Goal: Task Accomplishment & Management: Manage account settings

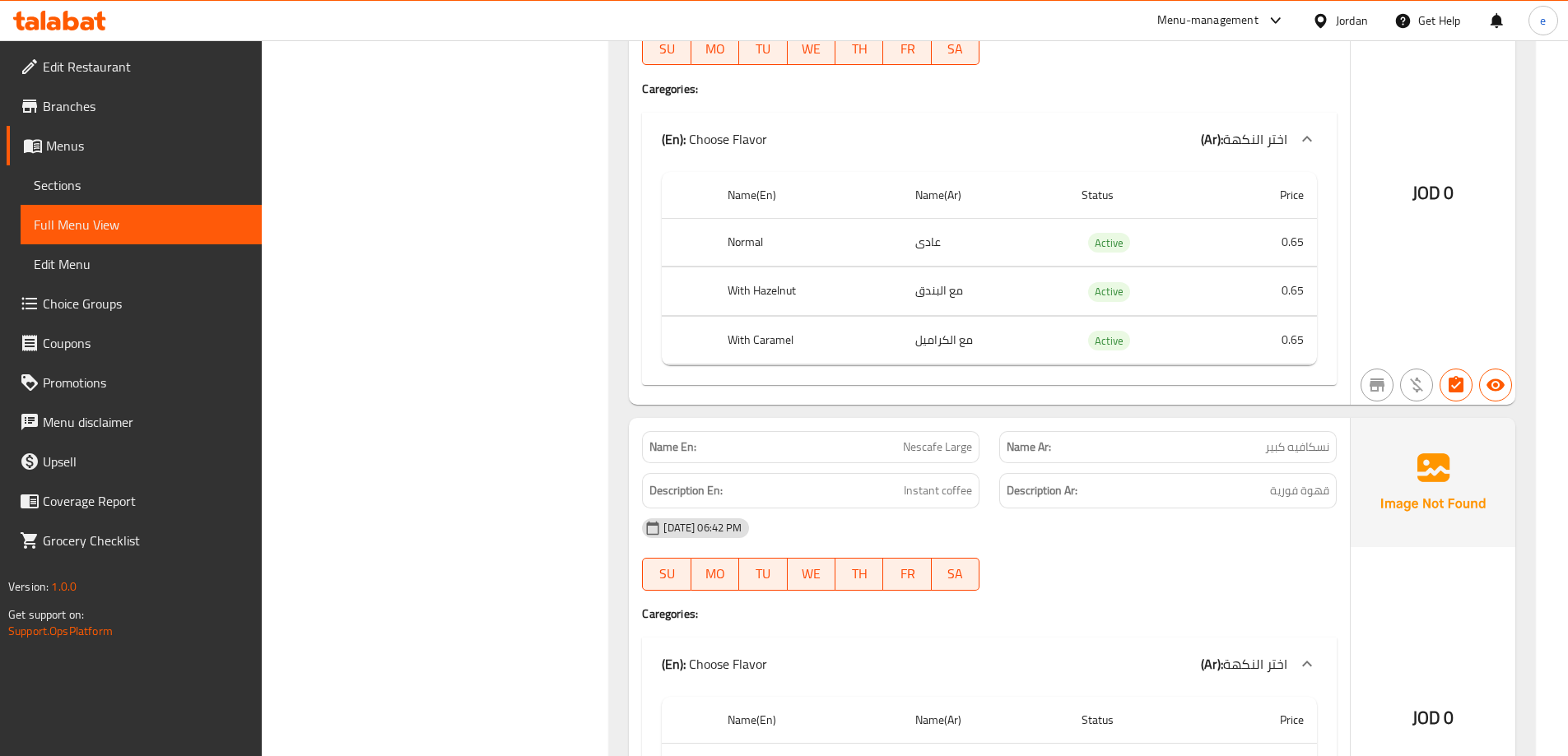
scroll to position [4277, 0]
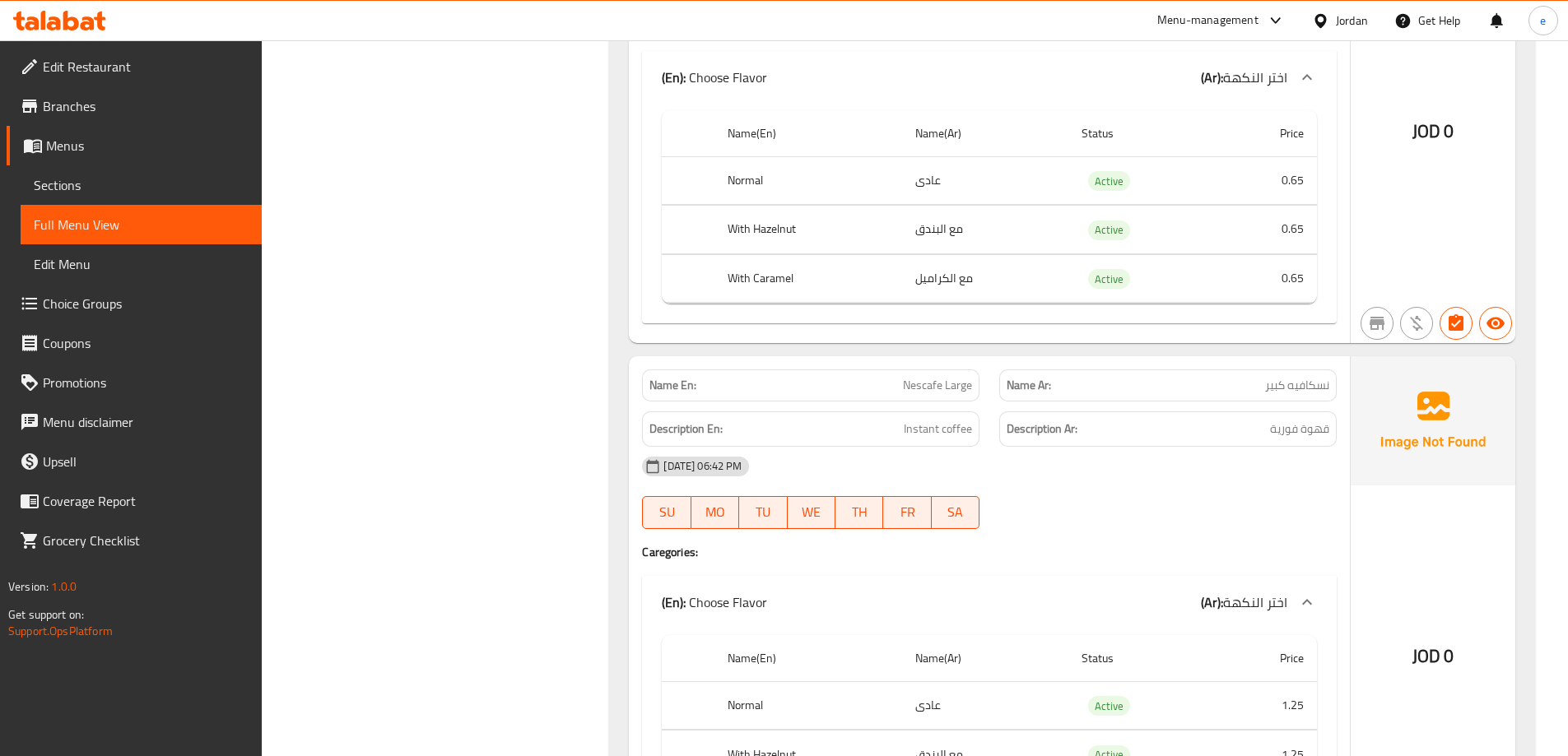
drag, startPoint x: 82, startPoint y: 180, endPoint x: 149, endPoint y: 181, distance: 67.0
click at [82, 180] on span "Sections" at bounding box center [140, 185] width 215 height 20
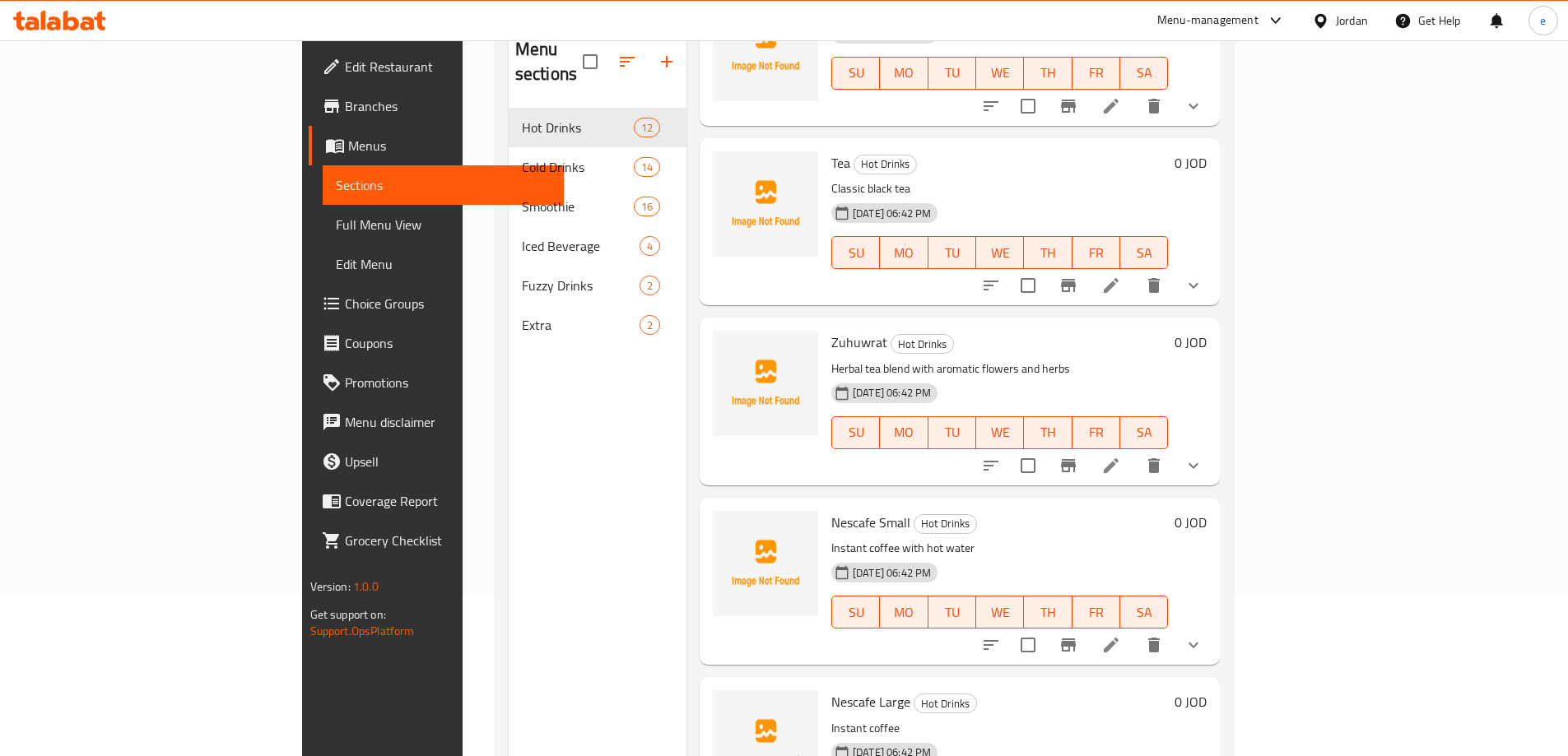
scroll to position [230, 0]
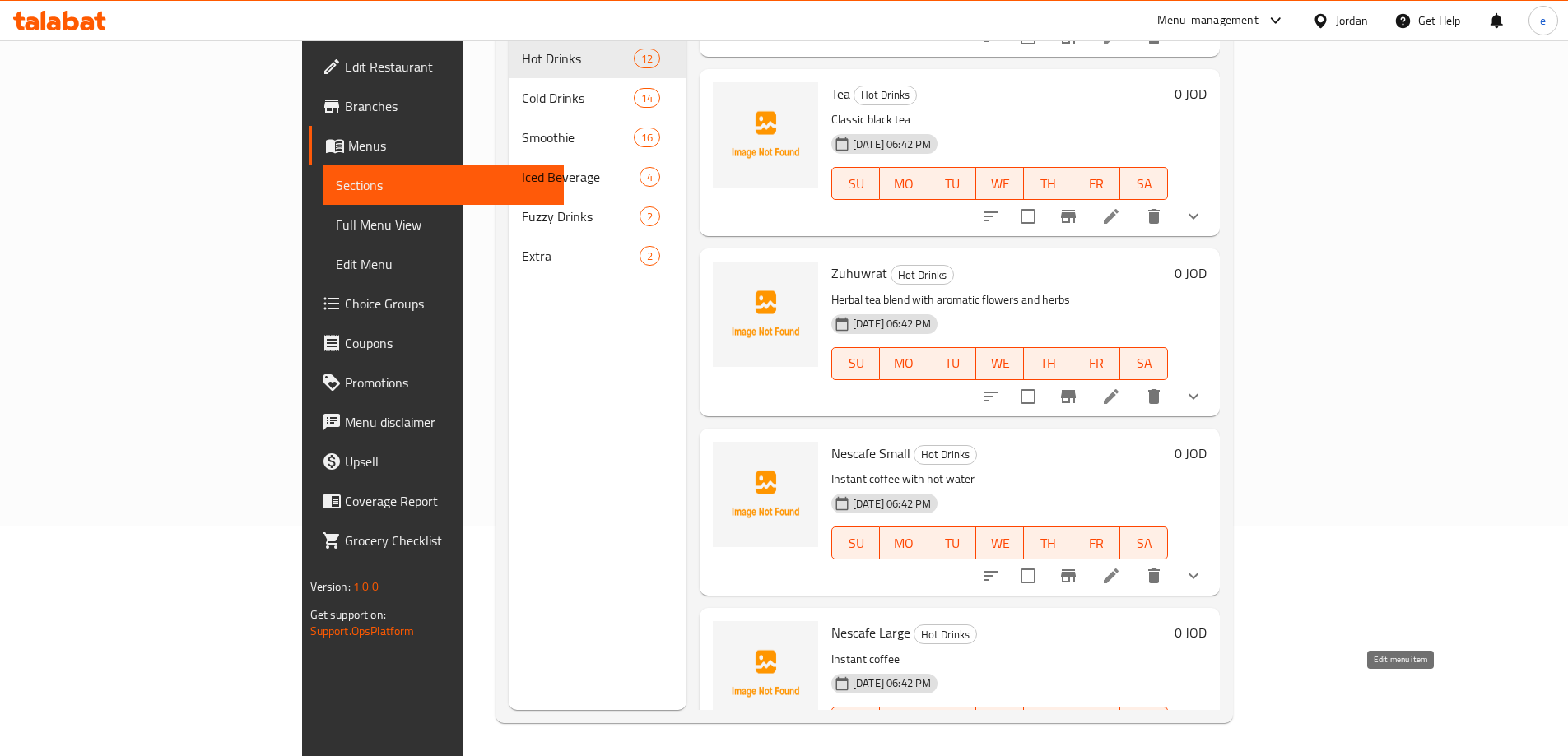
click at [1118, 748] on icon at bounding box center [1110, 755] width 15 height 15
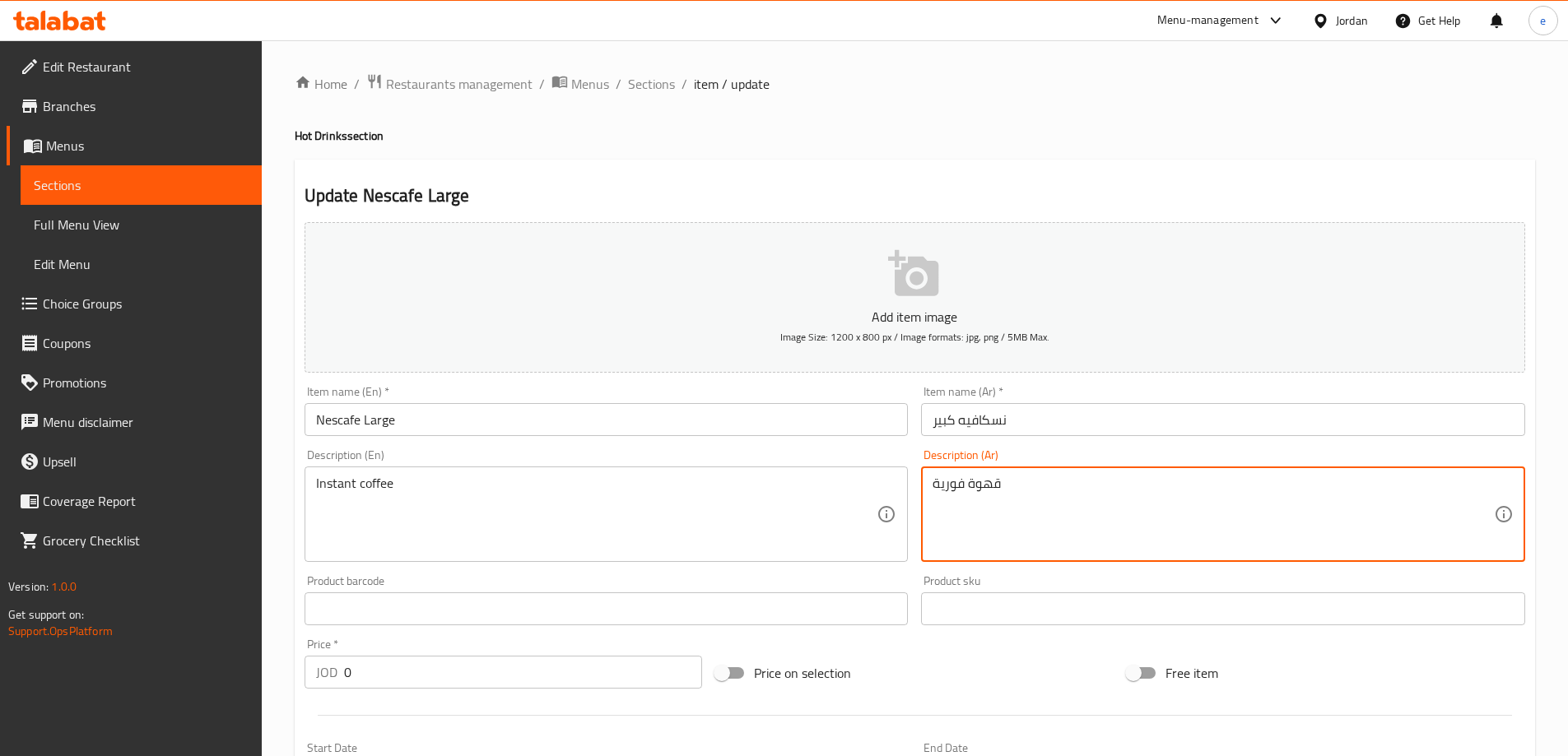
click at [944, 483] on textarea "قهوة فورية" at bounding box center [1213, 514] width 562 height 78
click at [954, 489] on textarea "قهوة سريعة التضير" at bounding box center [1213, 514] width 562 height 78
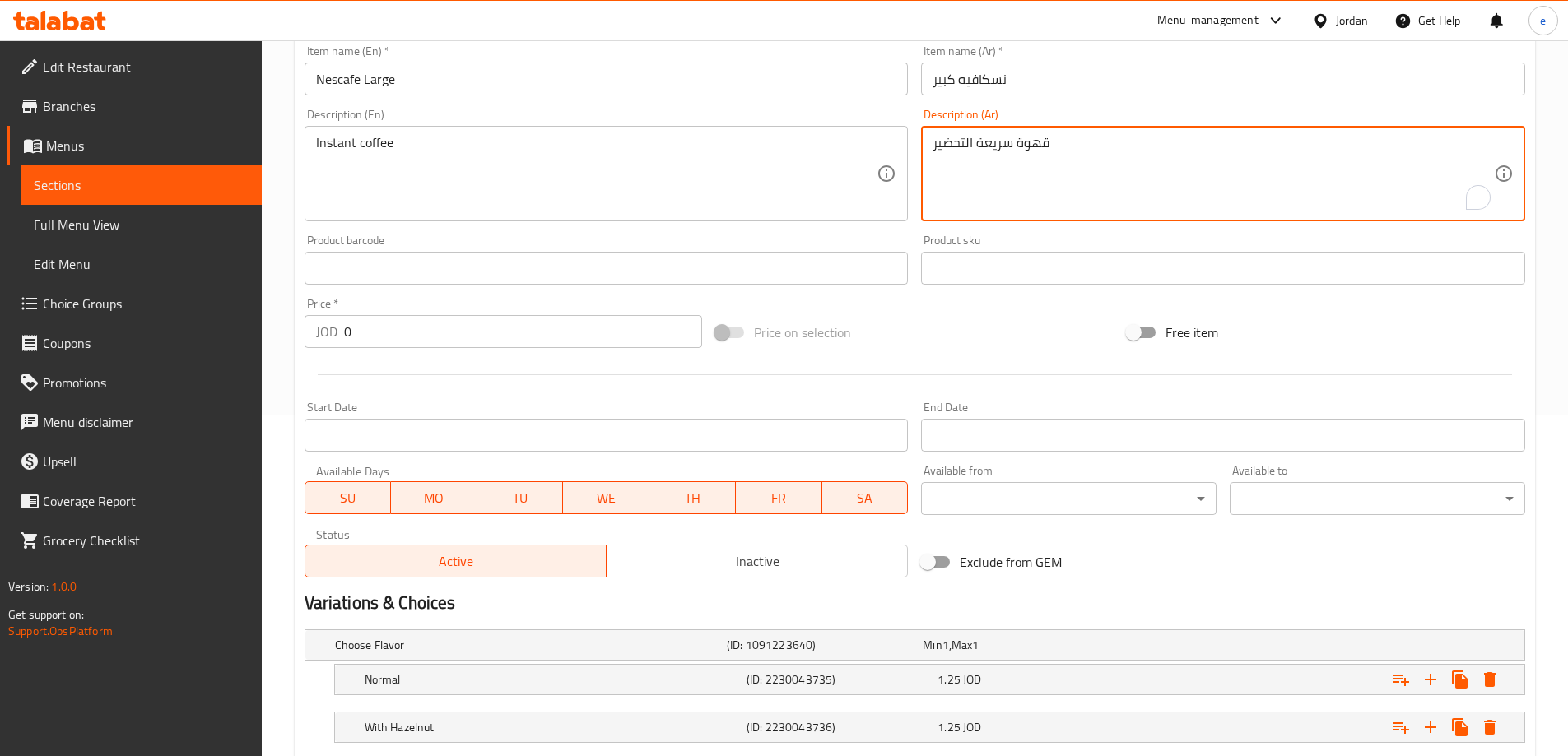
scroll to position [491, 0]
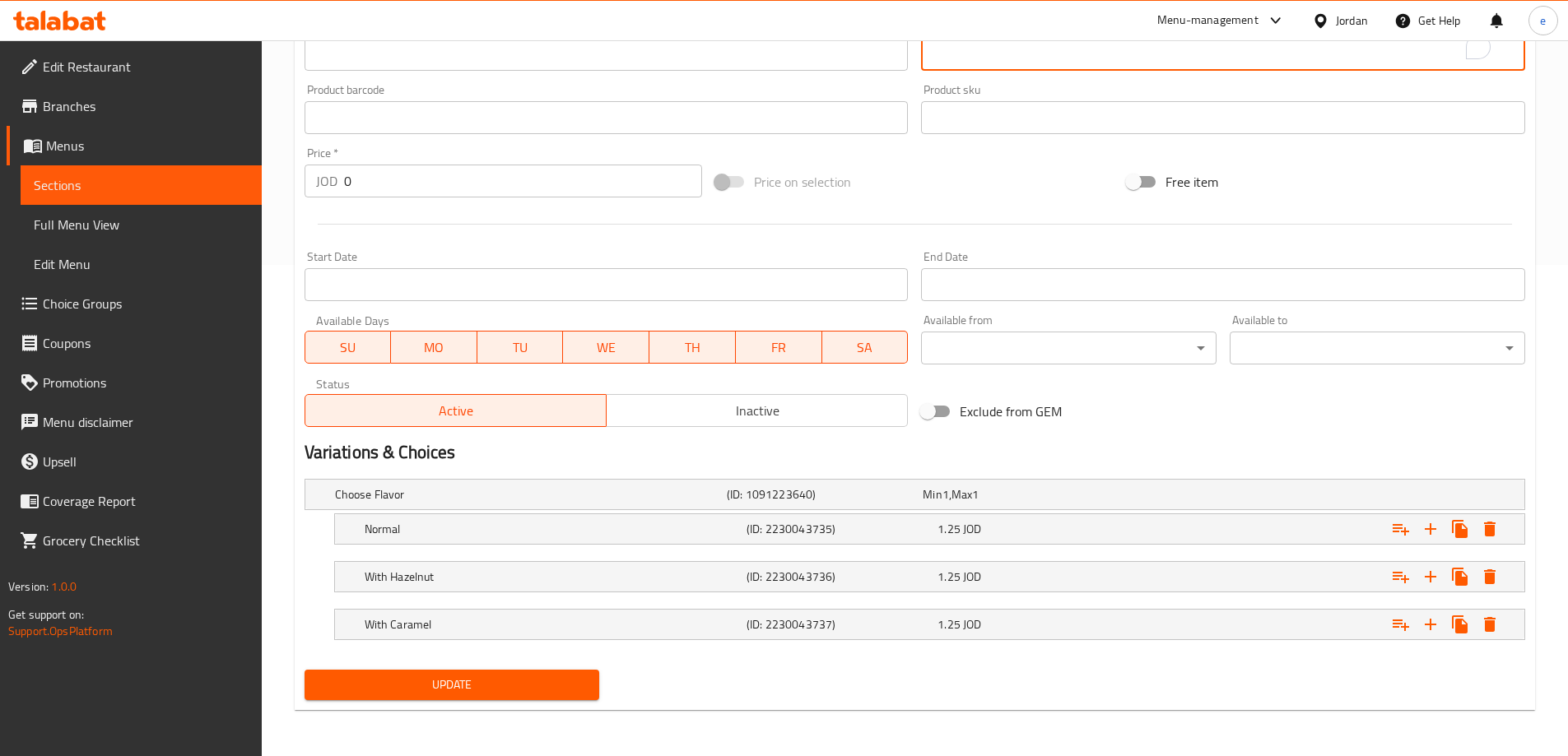
type textarea "قهوة سريعة التحضير"
click at [434, 684] on span "Update" at bounding box center [452, 684] width 269 height 21
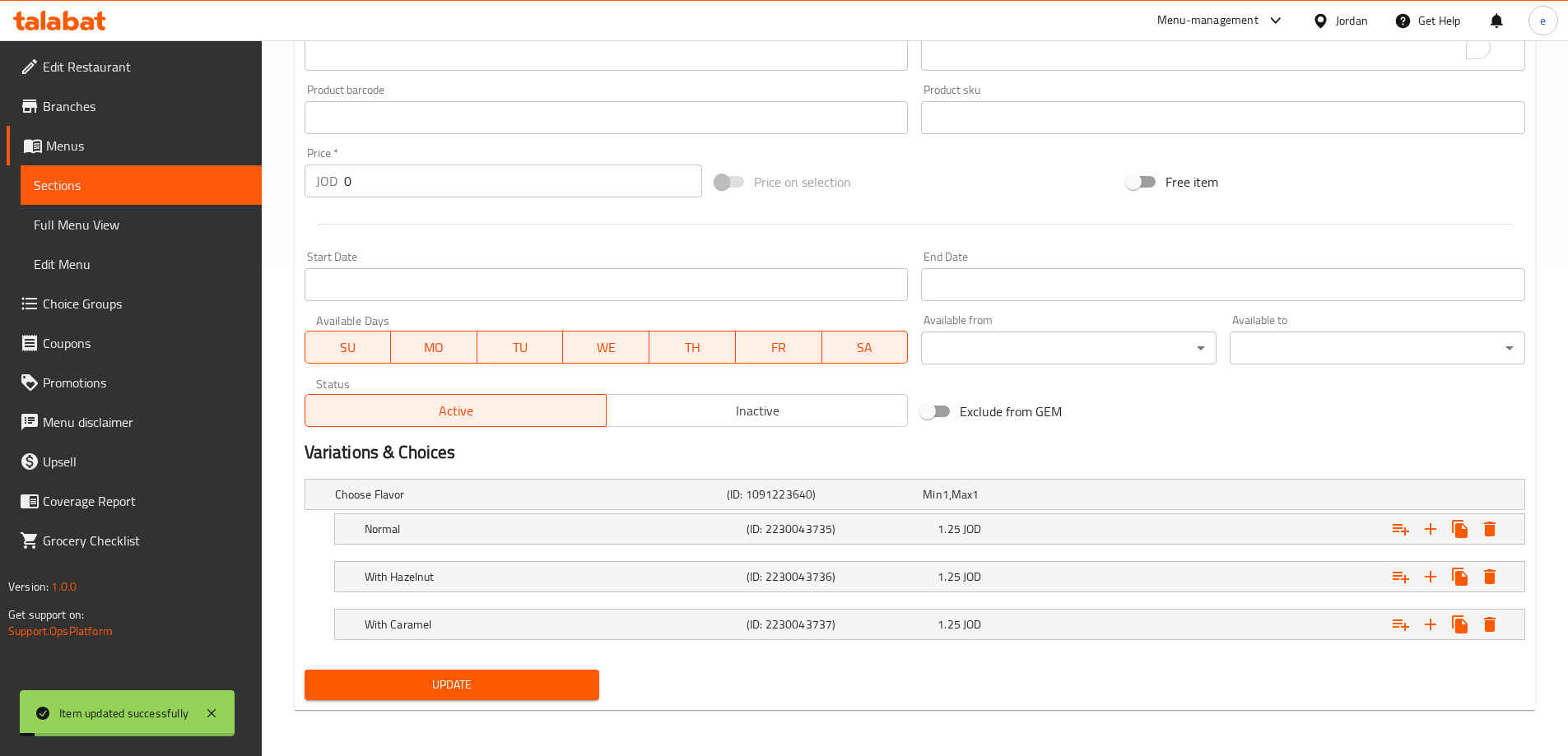
click at [86, 232] on span "Full Menu View" at bounding box center [140, 224] width 215 height 20
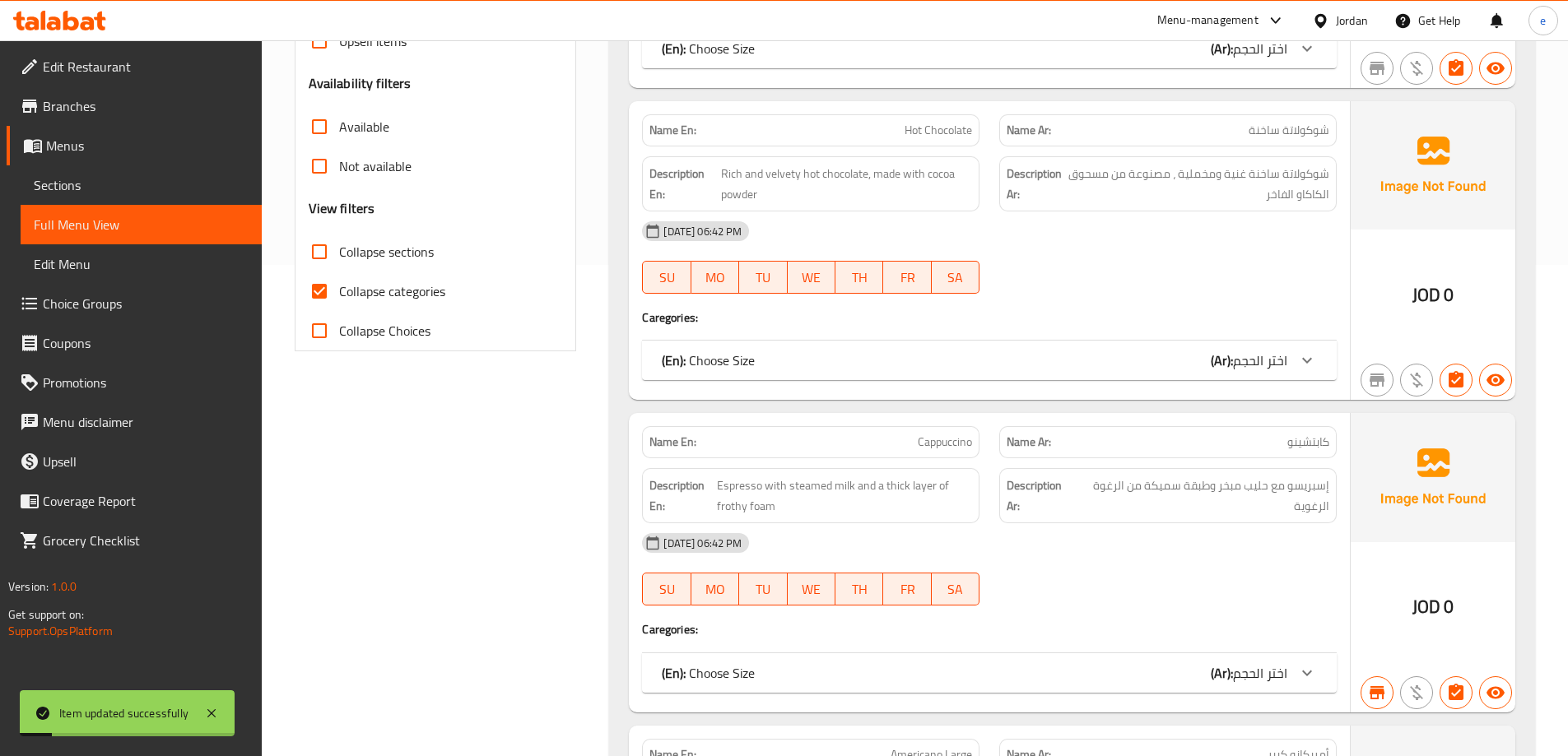
click at [318, 286] on input "Collapse categories" at bounding box center [319, 292] width 40 height 40
checkbox input "false"
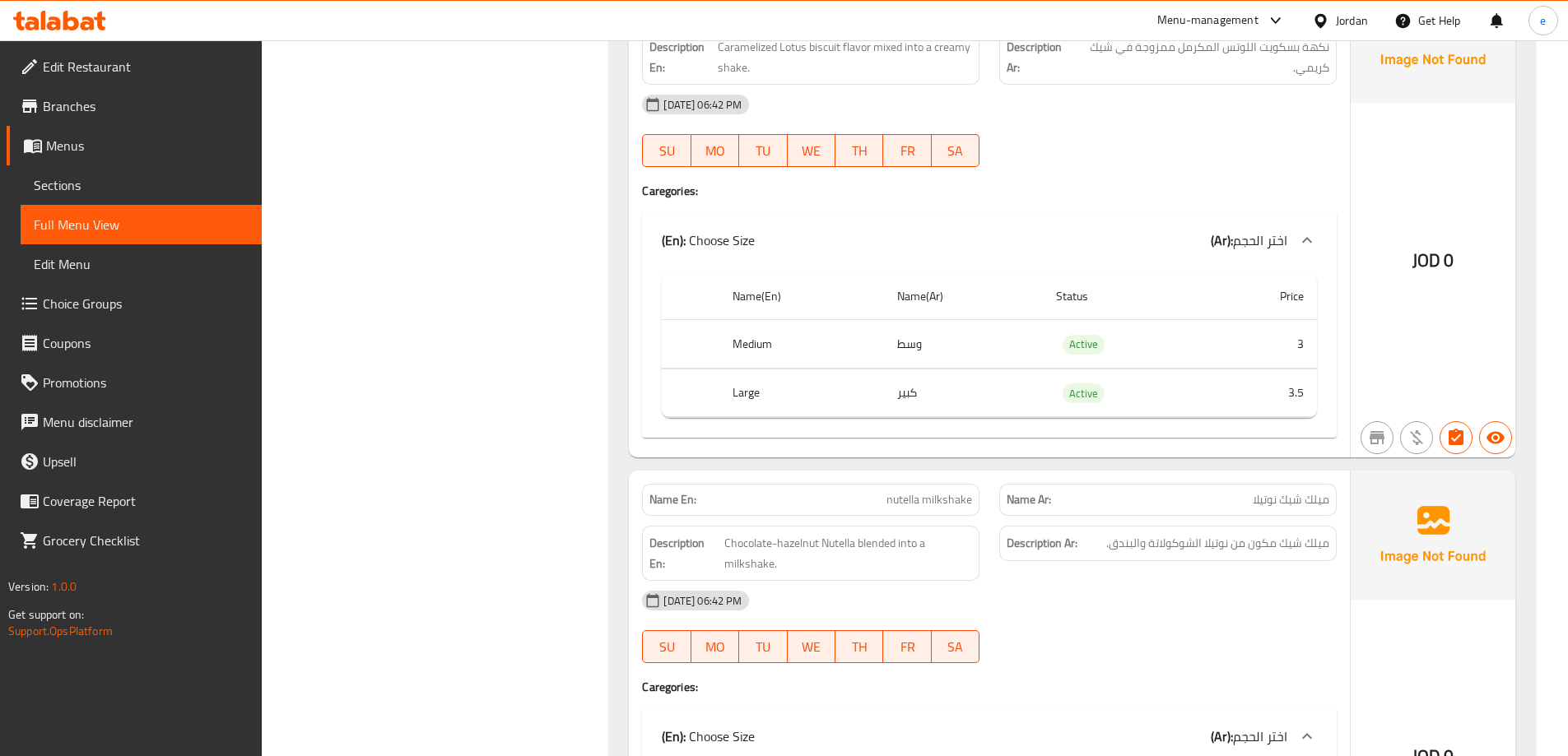
scroll to position [9703, 0]
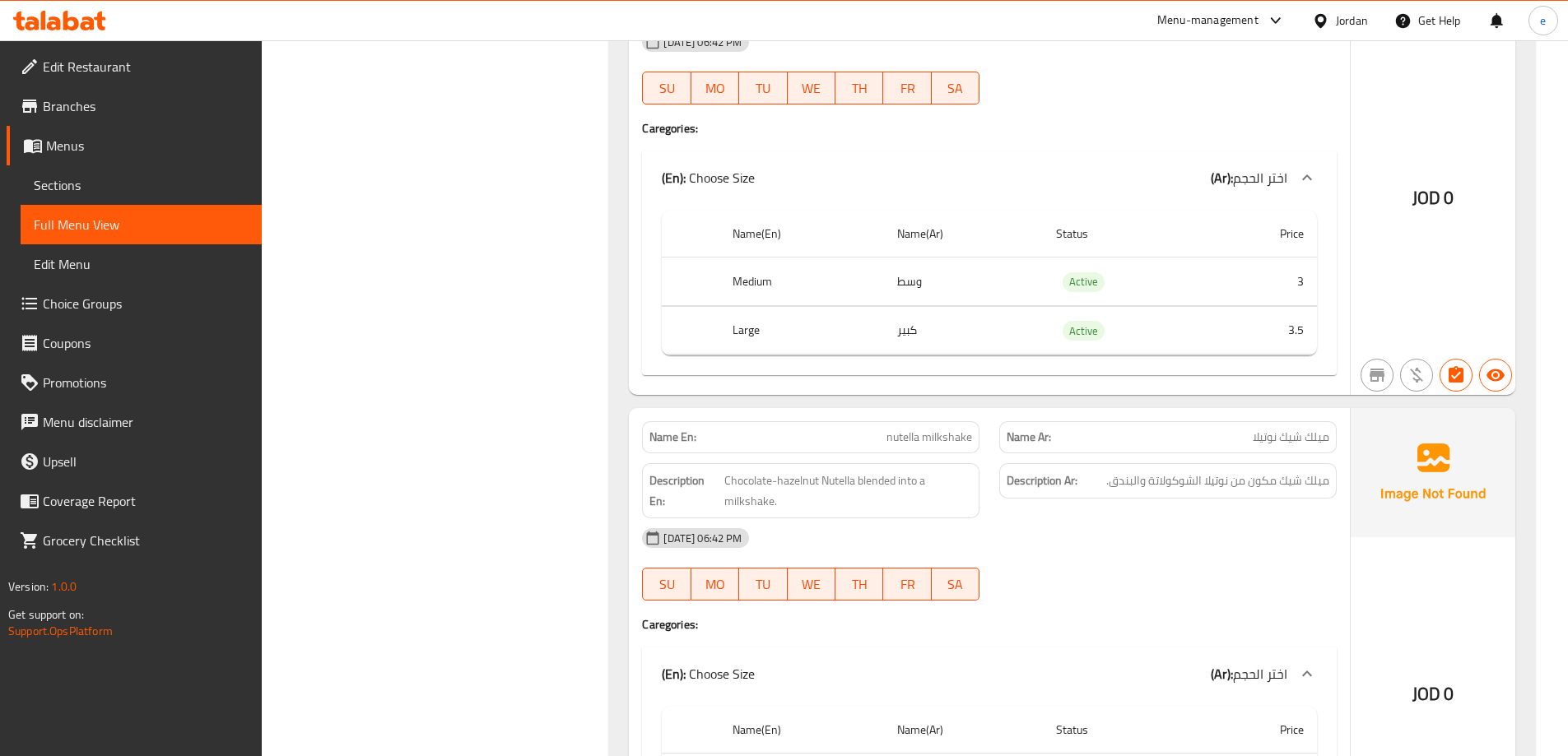
copy span "nutella milkshake"
click at [90, 191] on span "Sections" at bounding box center [140, 185] width 215 height 20
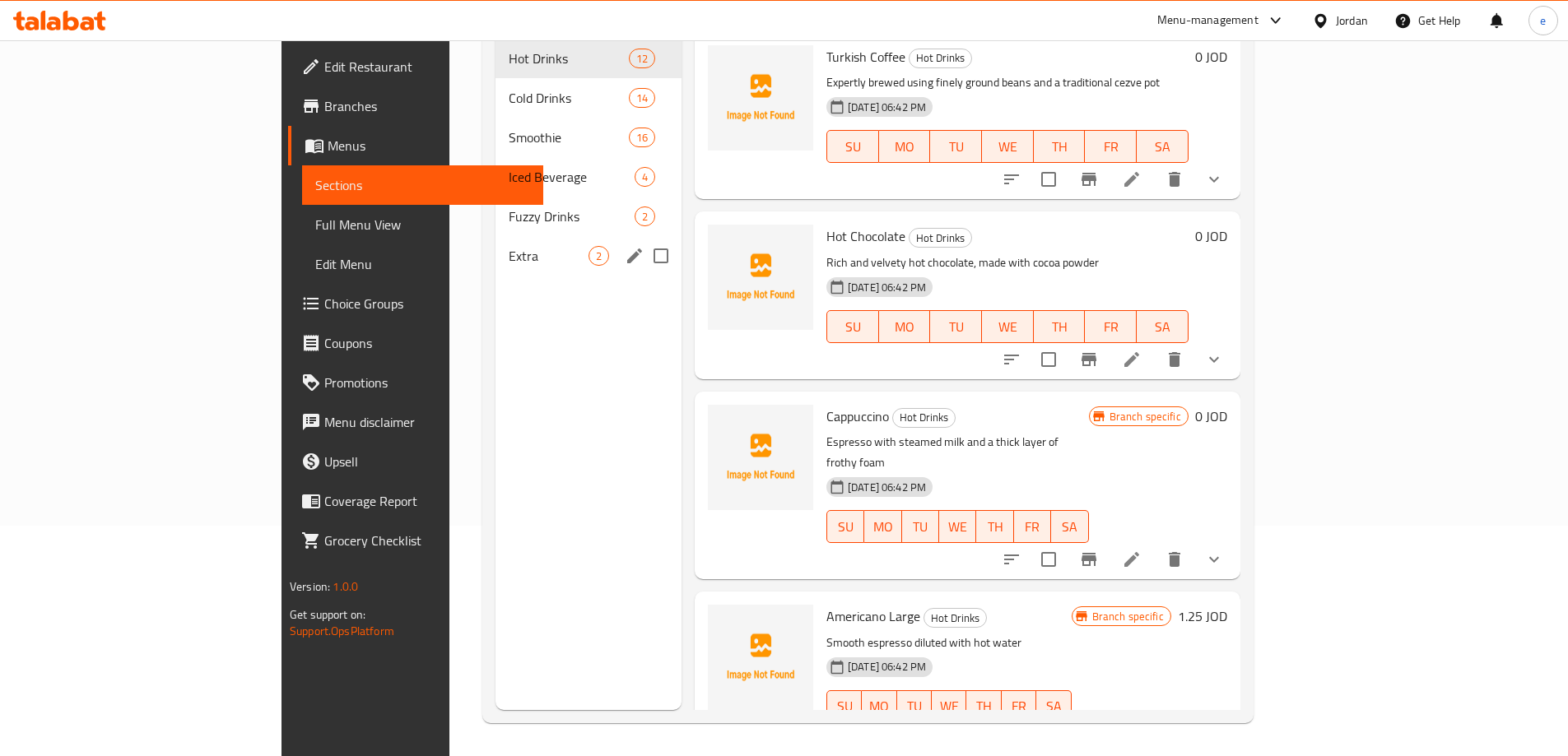
scroll to position [230, 0]
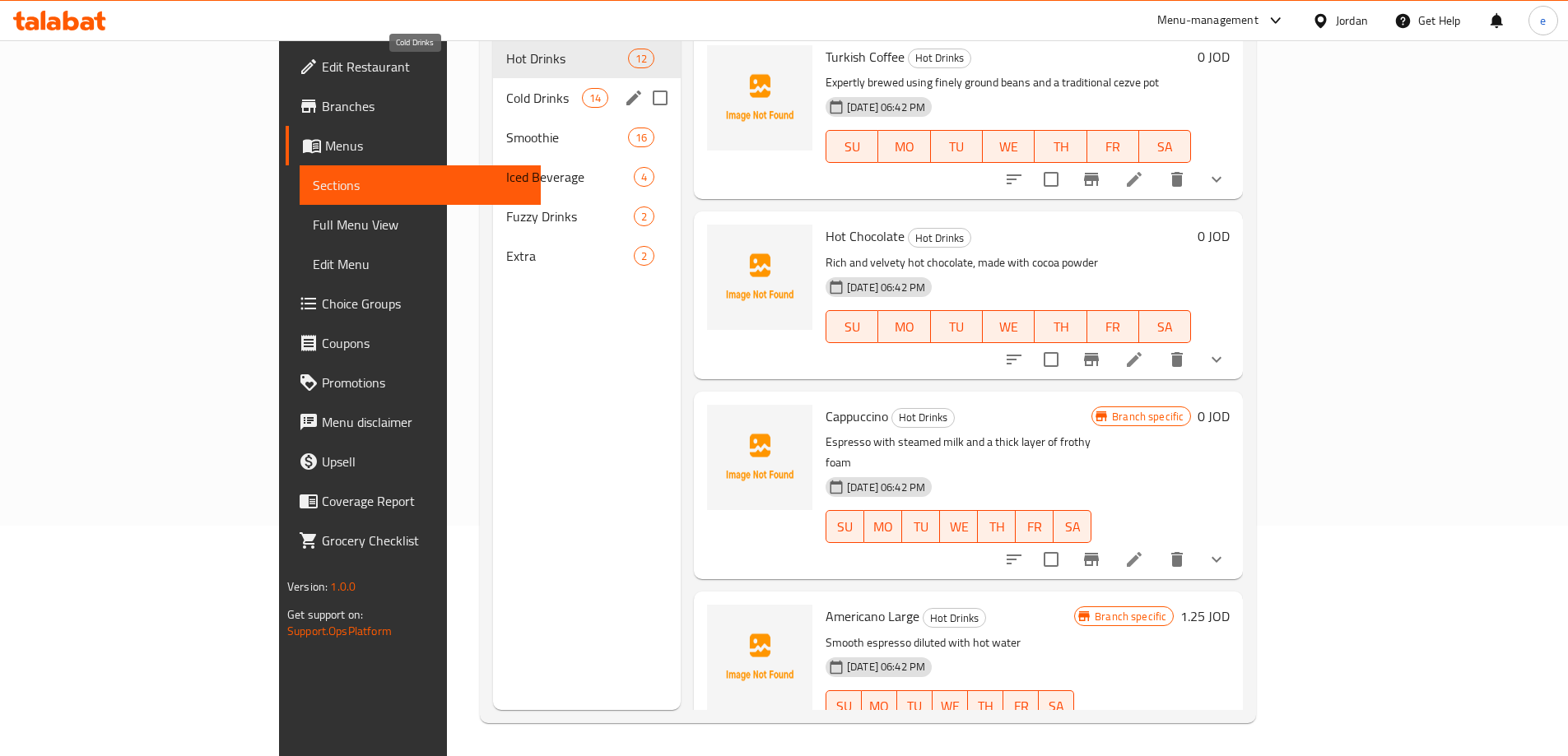
click at [506, 88] on span "Cold Drinks" at bounding box center [544, 98] width 75 height 20
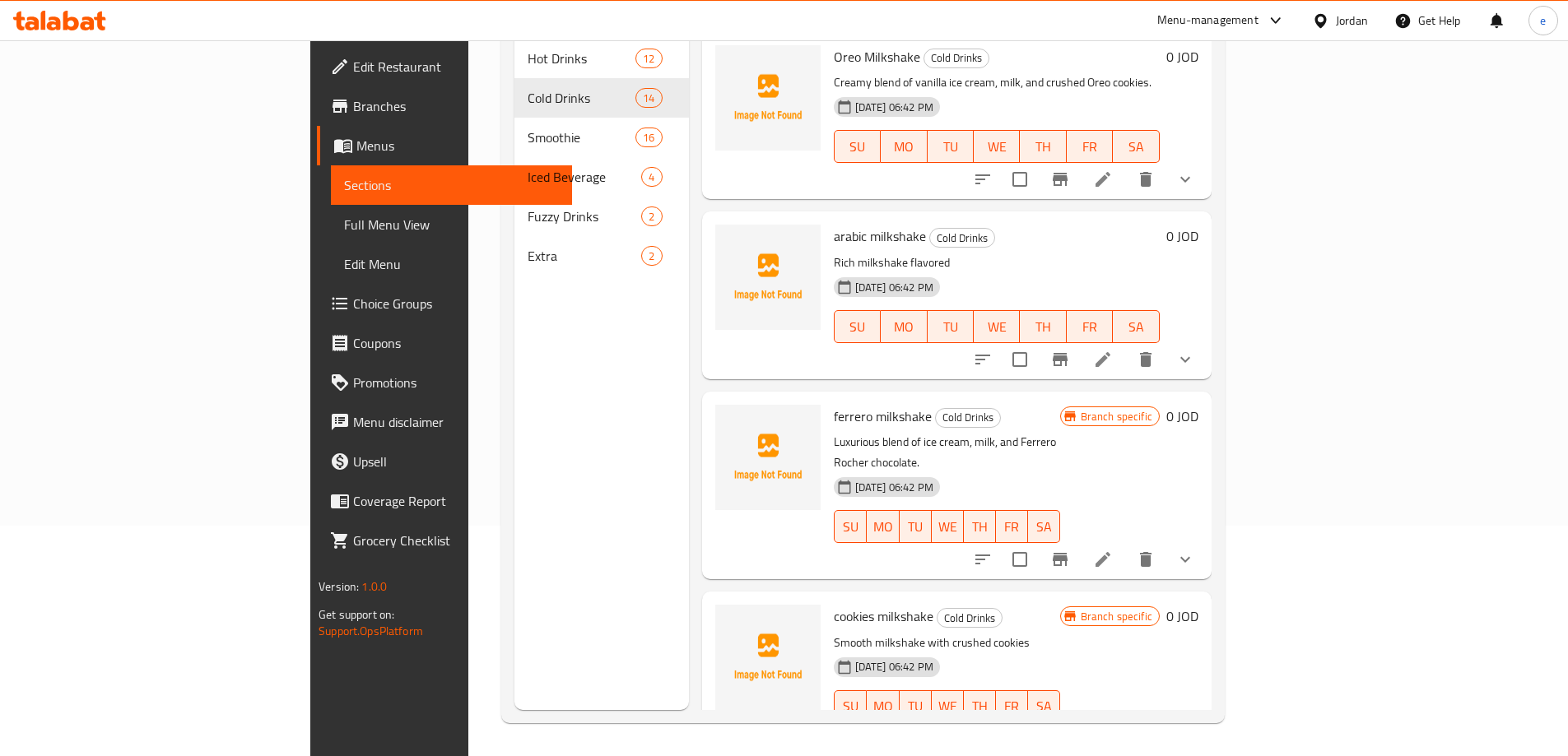
scroll to position [1497, 0]
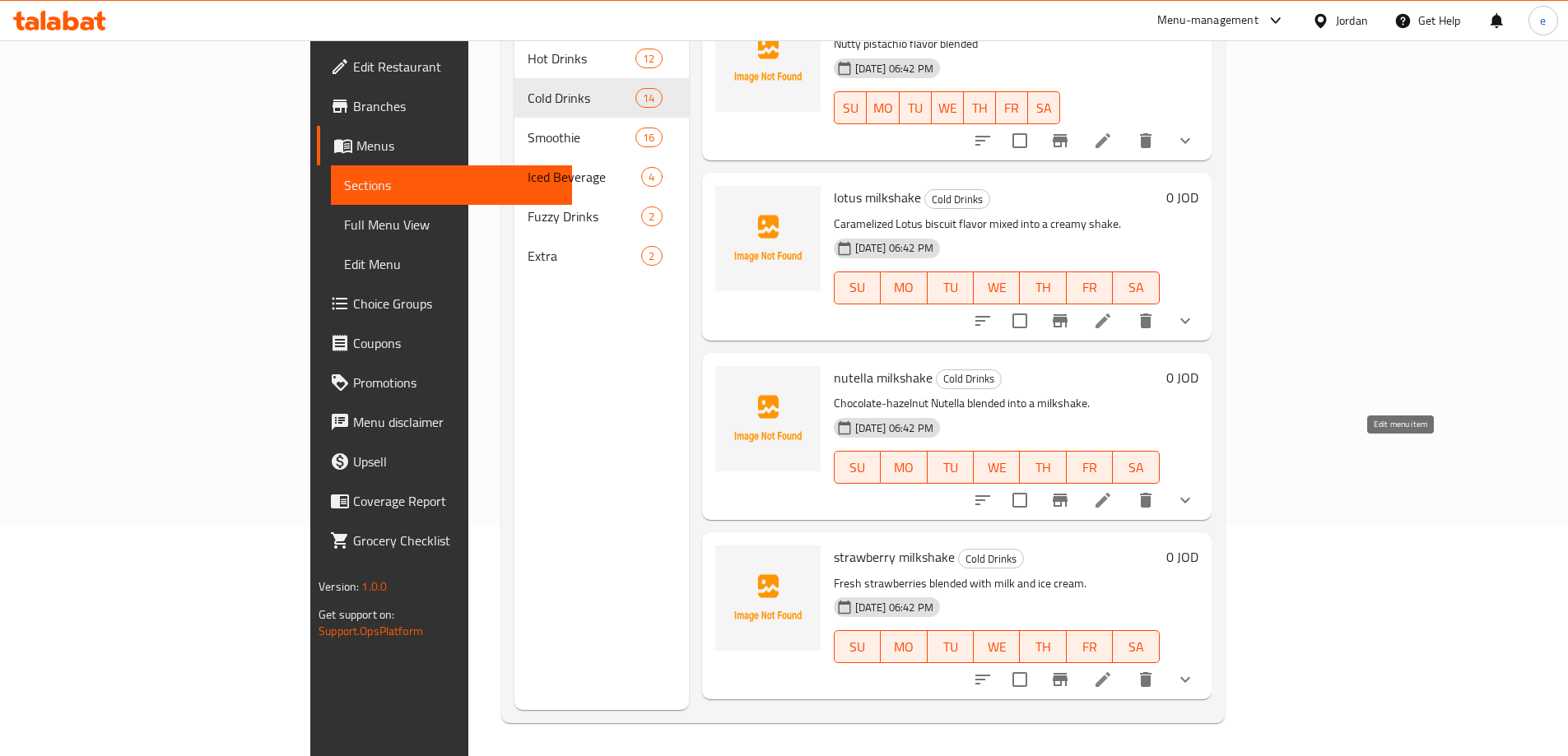
click at [1112, 490] on icon at bounding box center [1102, 500] width 20 height 20
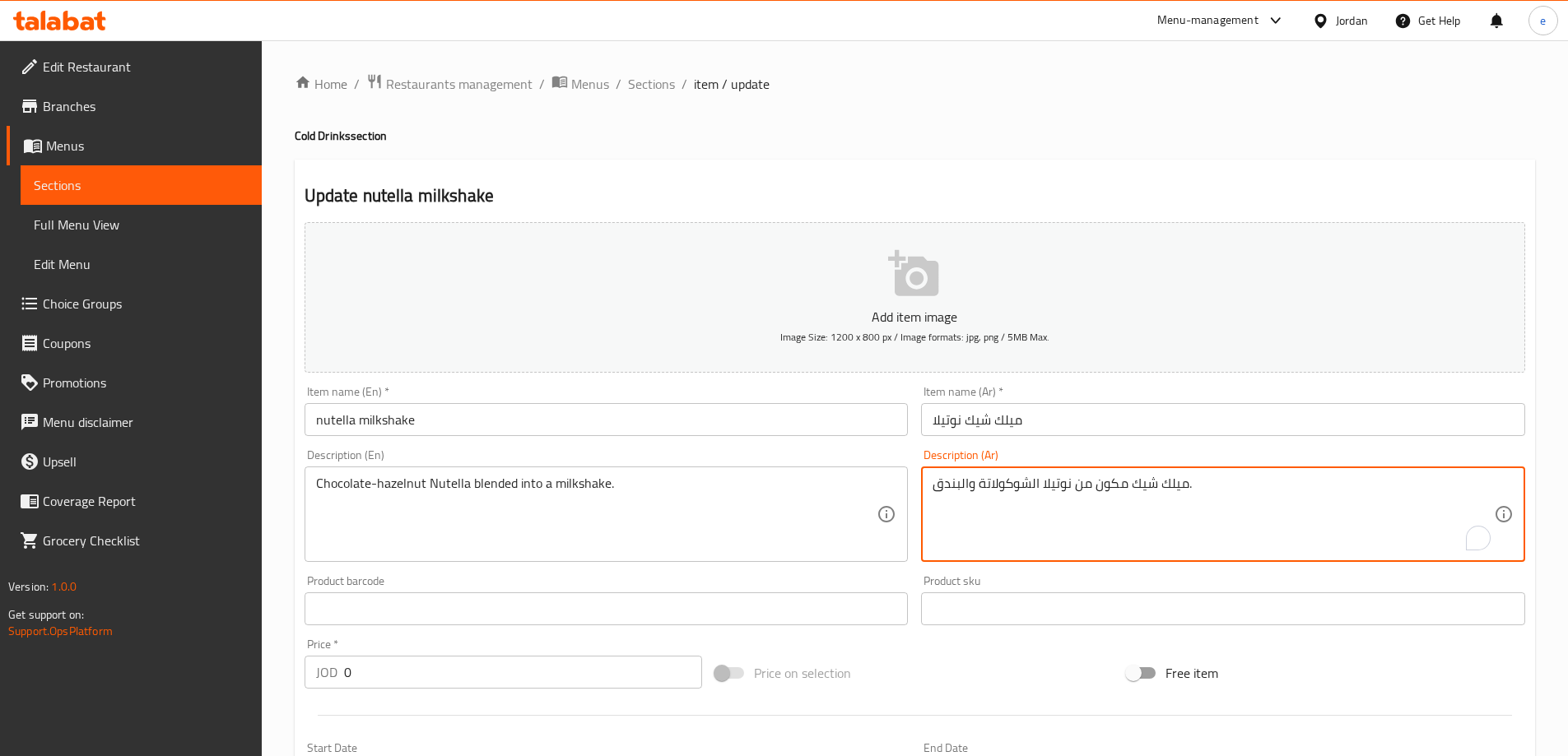
click at [1109, 483] on textarea "ميلك شيك مكون من نوتيلا الشوكولاتة والبندق." at bounding box center [1213, 514] width 562 height 78
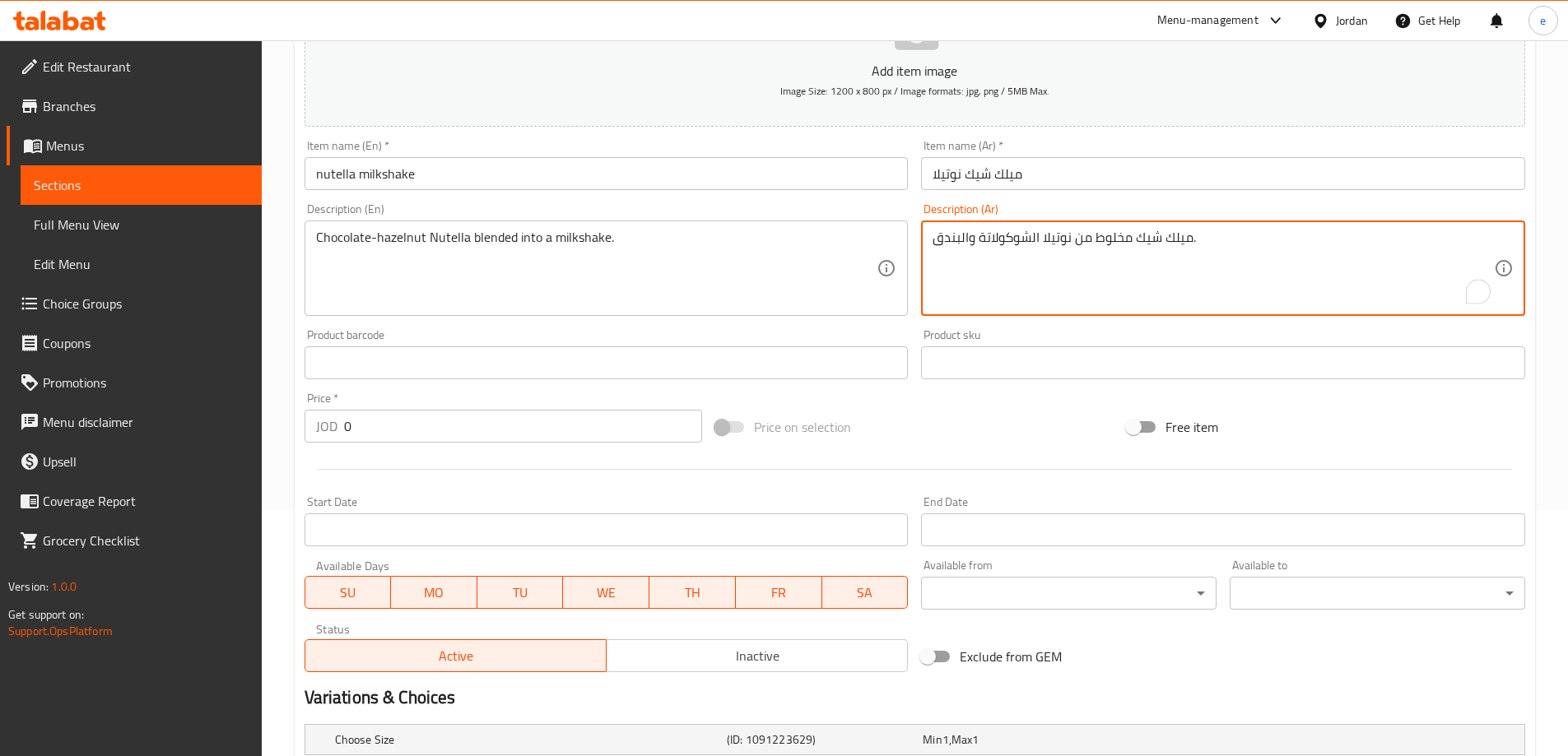
scroll to position [439, 0]
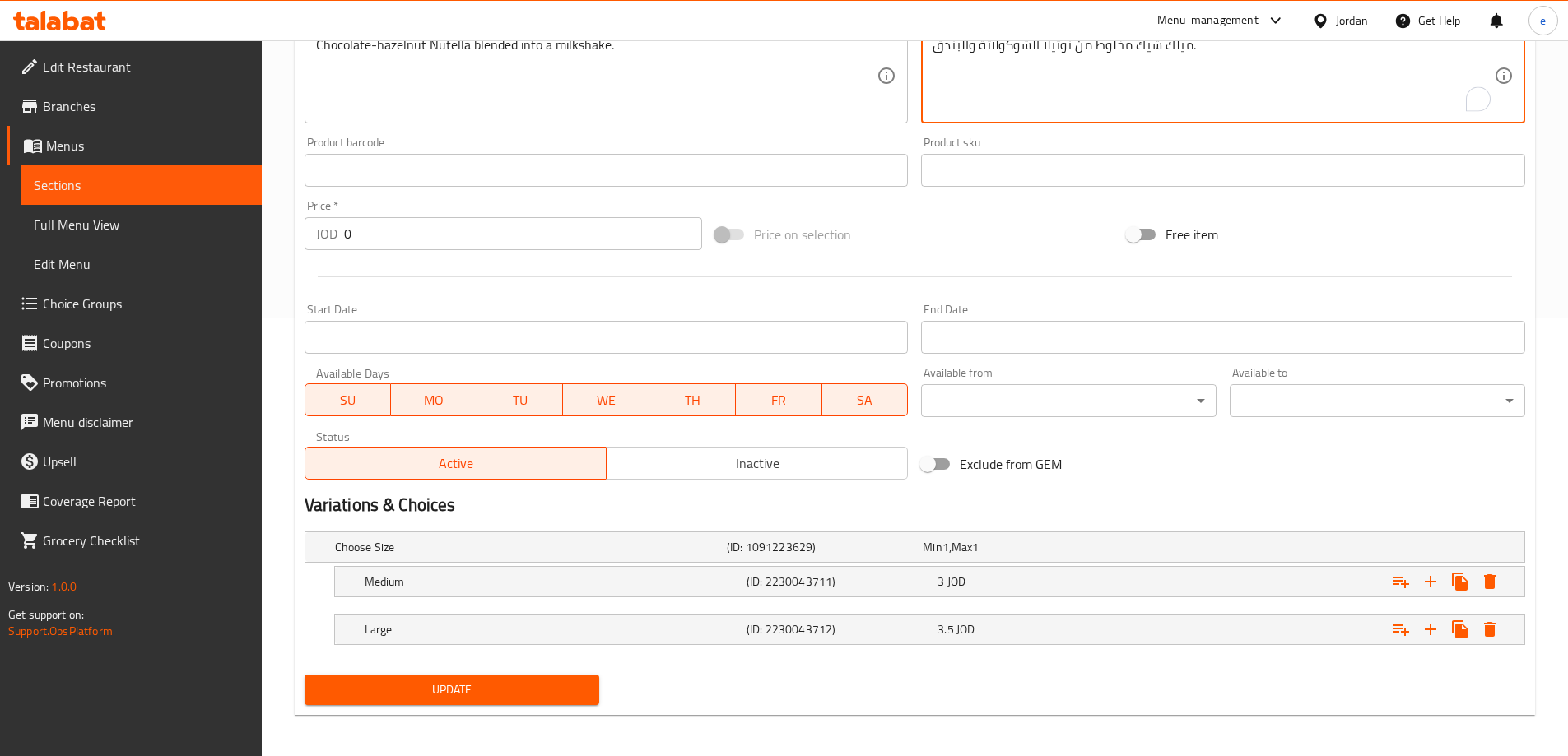
type textarea "ميلك شيك مخلوط من نوتيلا الشوكولاتة والبندق."
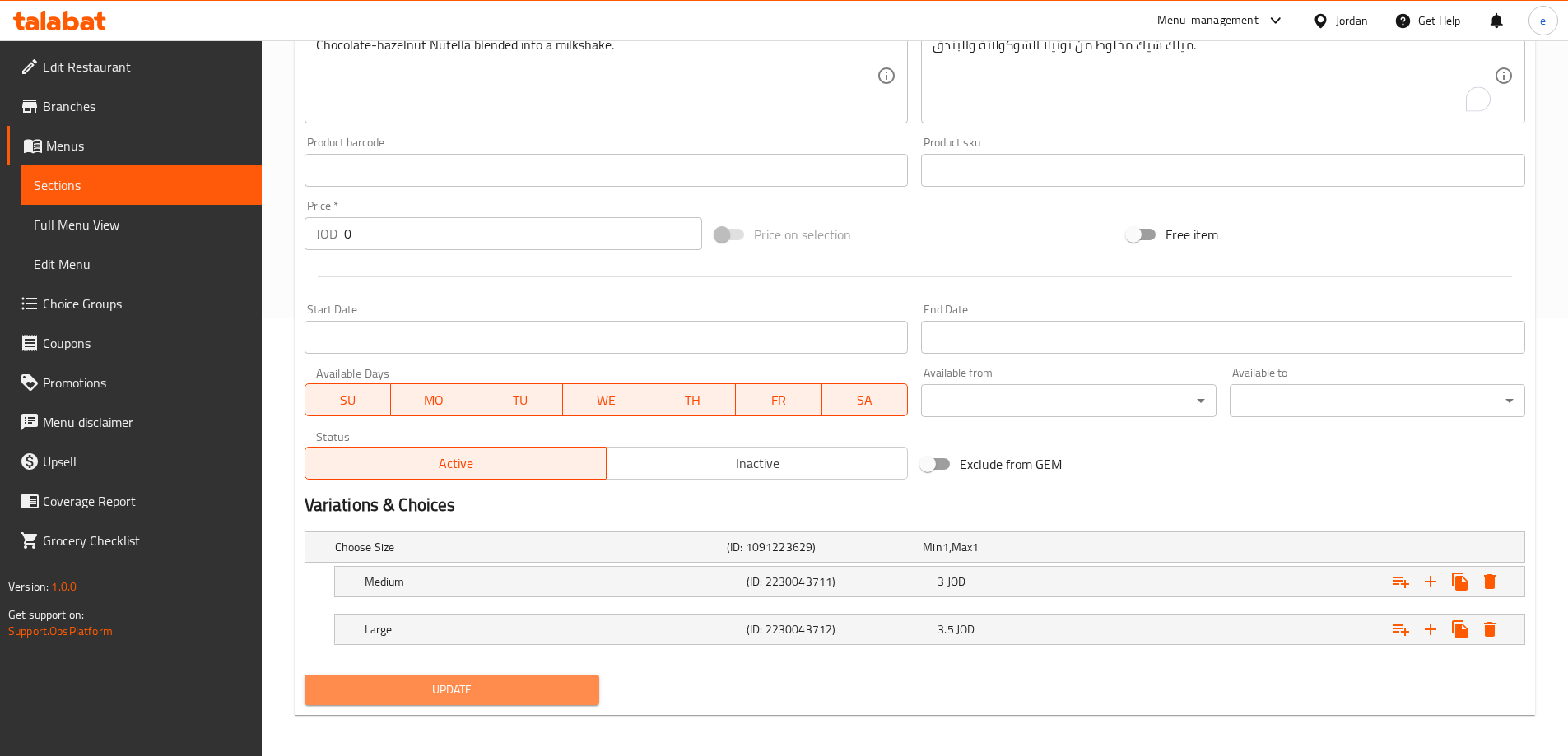
drag, startPoint x: 583, startPoint y: 685, endPoint x: 568, endPoint y: 670, distance: 21.2
click at [582, 685] on span "Update" at bounding box center [452, 689] width 269 height 21
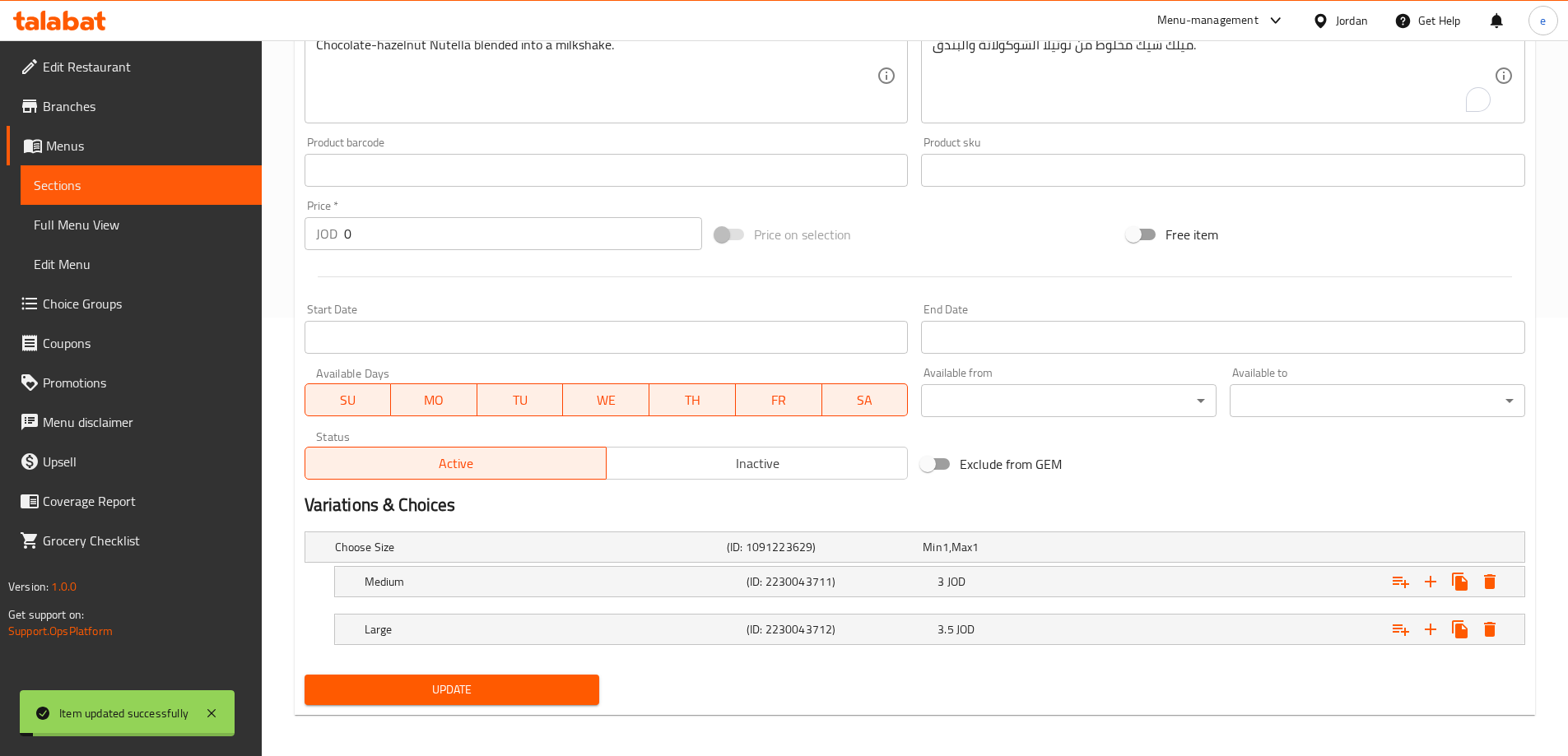
click at [151, 228] on span "Full Menu View" at bounding box center [140, 224] width 215 height 20
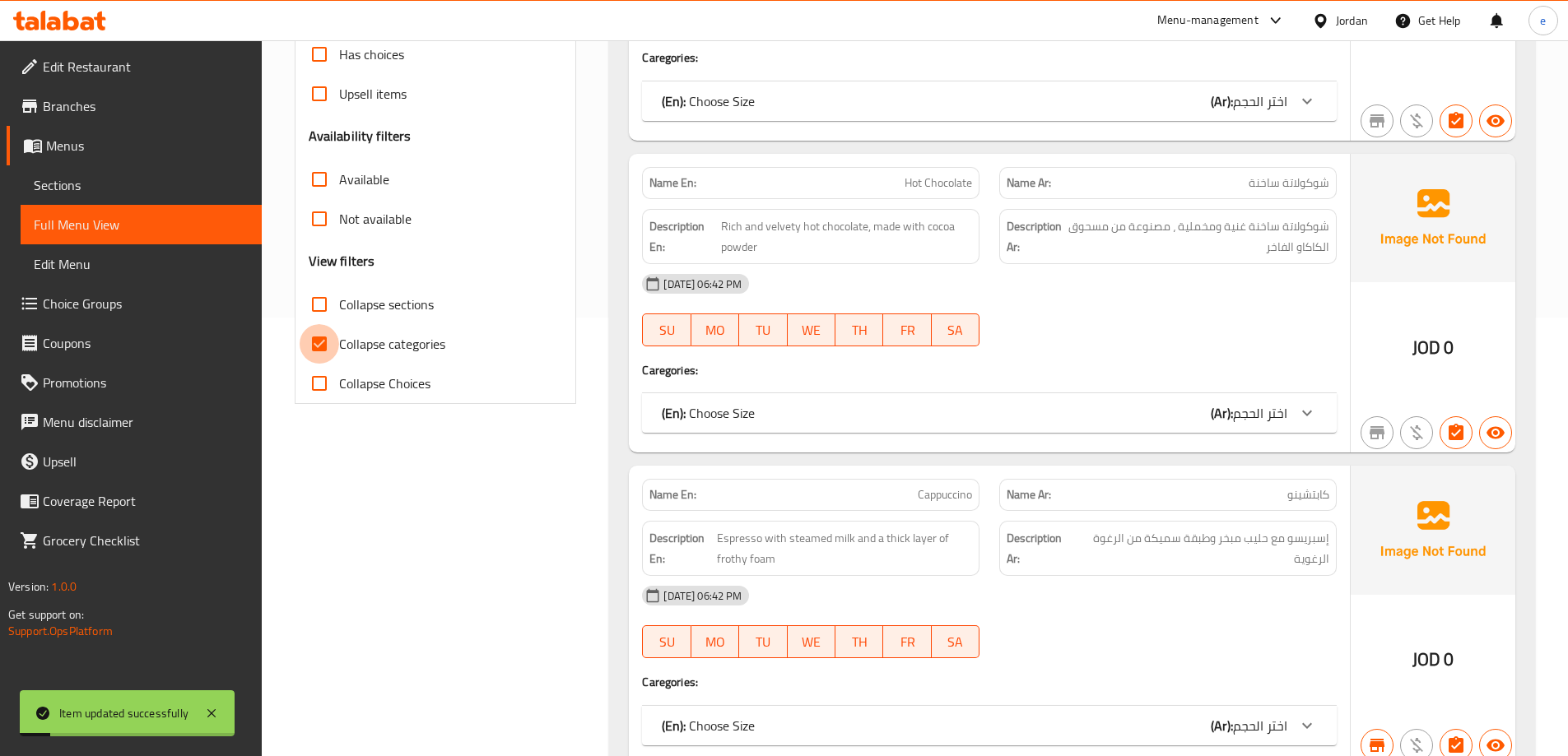
drag, startPoint x: 311, startPoint y: 341, endPoint x: 534, endPoint y: 338, distance: 223.0
click at [311, 341] on input "Collapse categories" at bounding box center [319, 344] width 40 height 40
checkbox input "false"
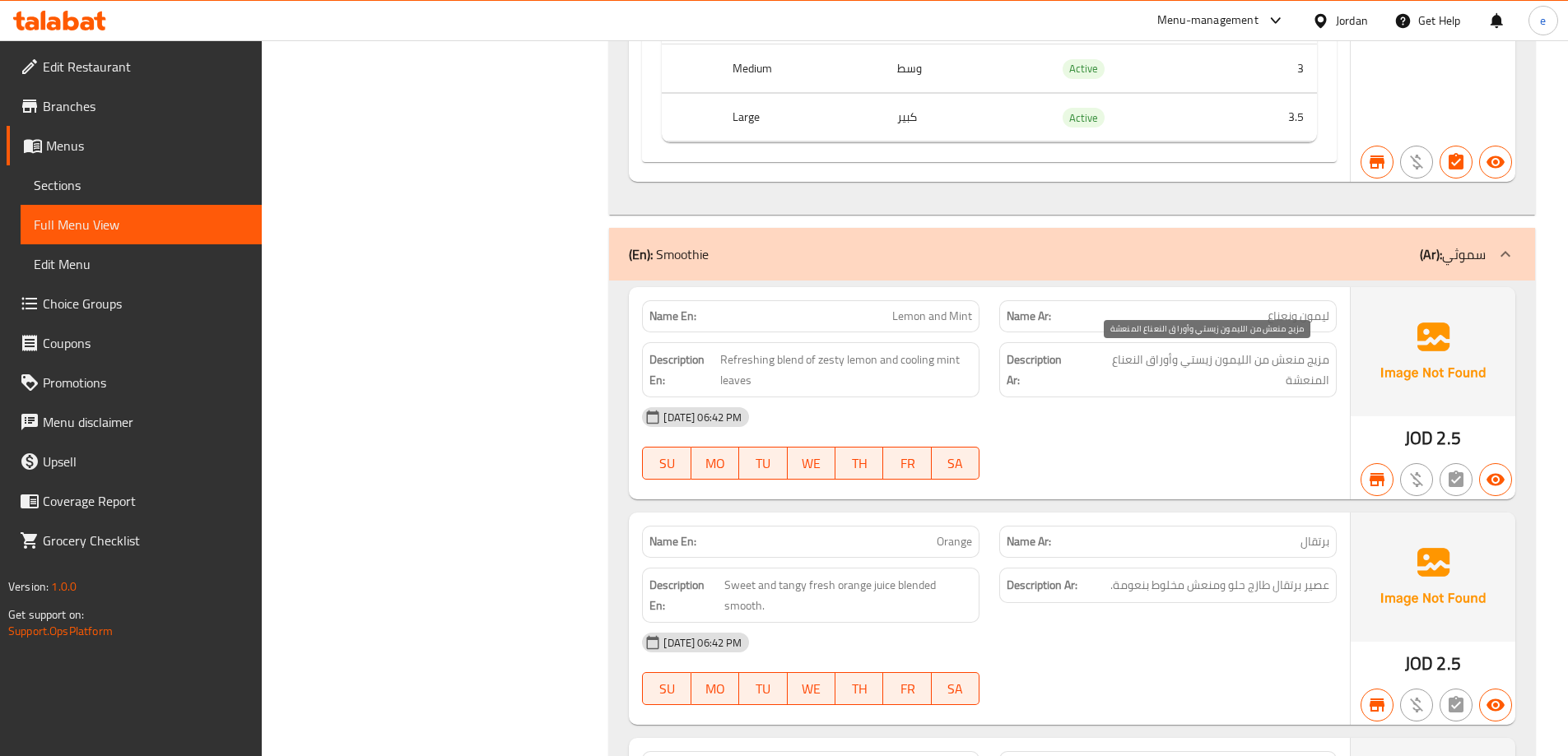
scroll to position [11955, 0]
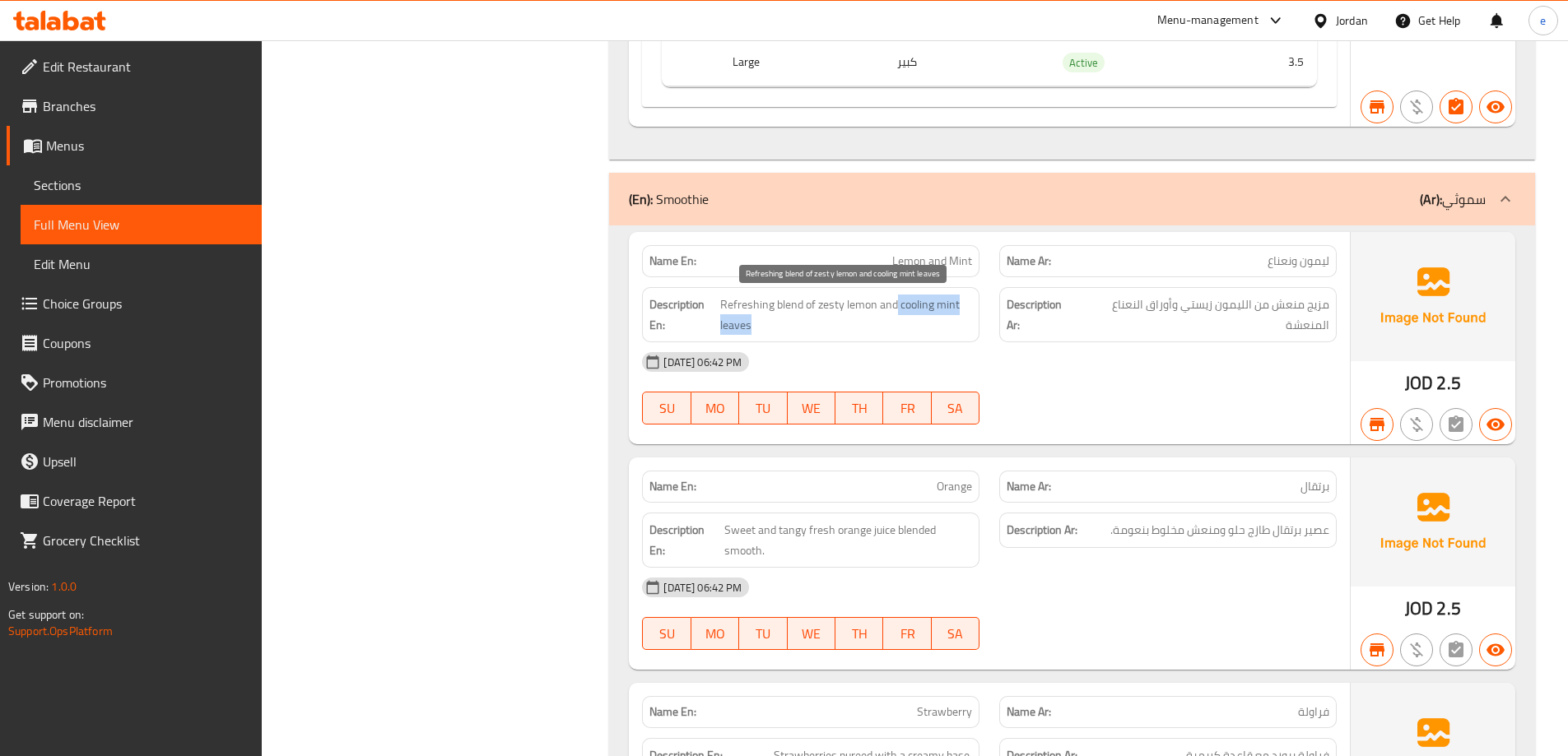
drag, startPoint x: 897, startPoint y: 304, endPoint x: 822, endPoint y: 330, distance: 79.4
click at [822, 329] on span "Refreshing blend of zesty lemon and cooling mint leaves" at bounding box center [845, 314] width 252 height 41
copy span "cooling mint leaves"
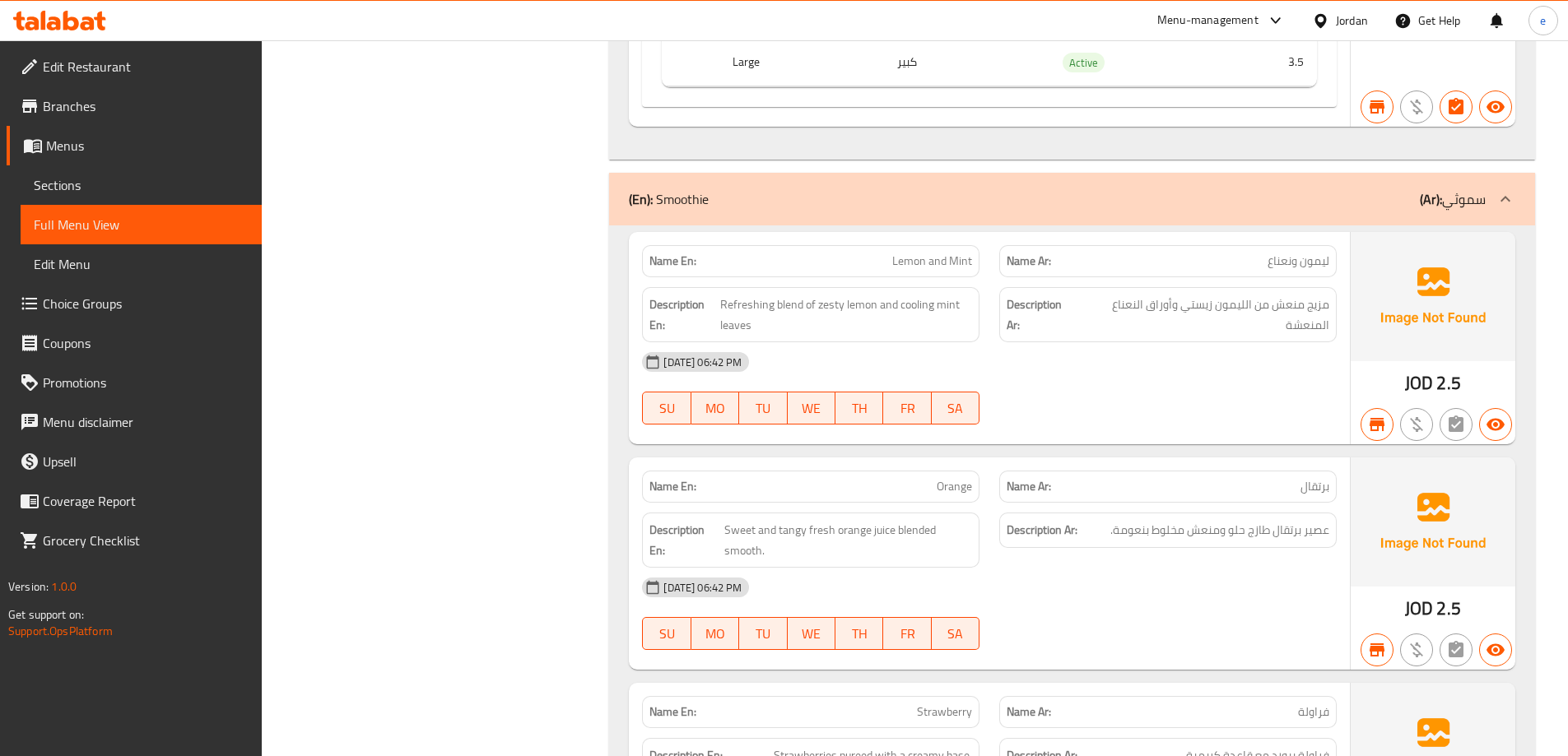
click at [79, 186] on span "Sections" at bounding box center [140, 185] width 215 height 20
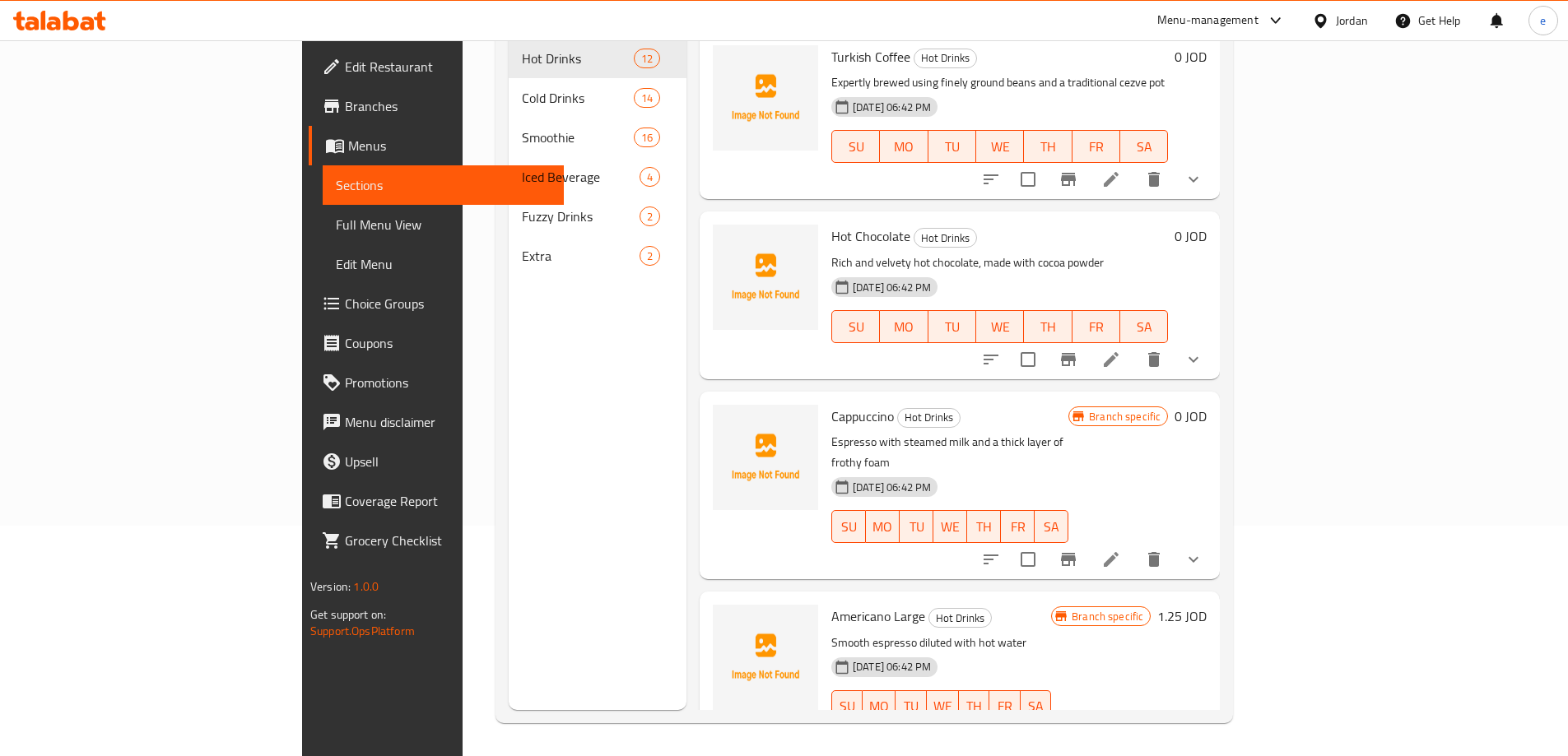
scroll to position [230, 0]
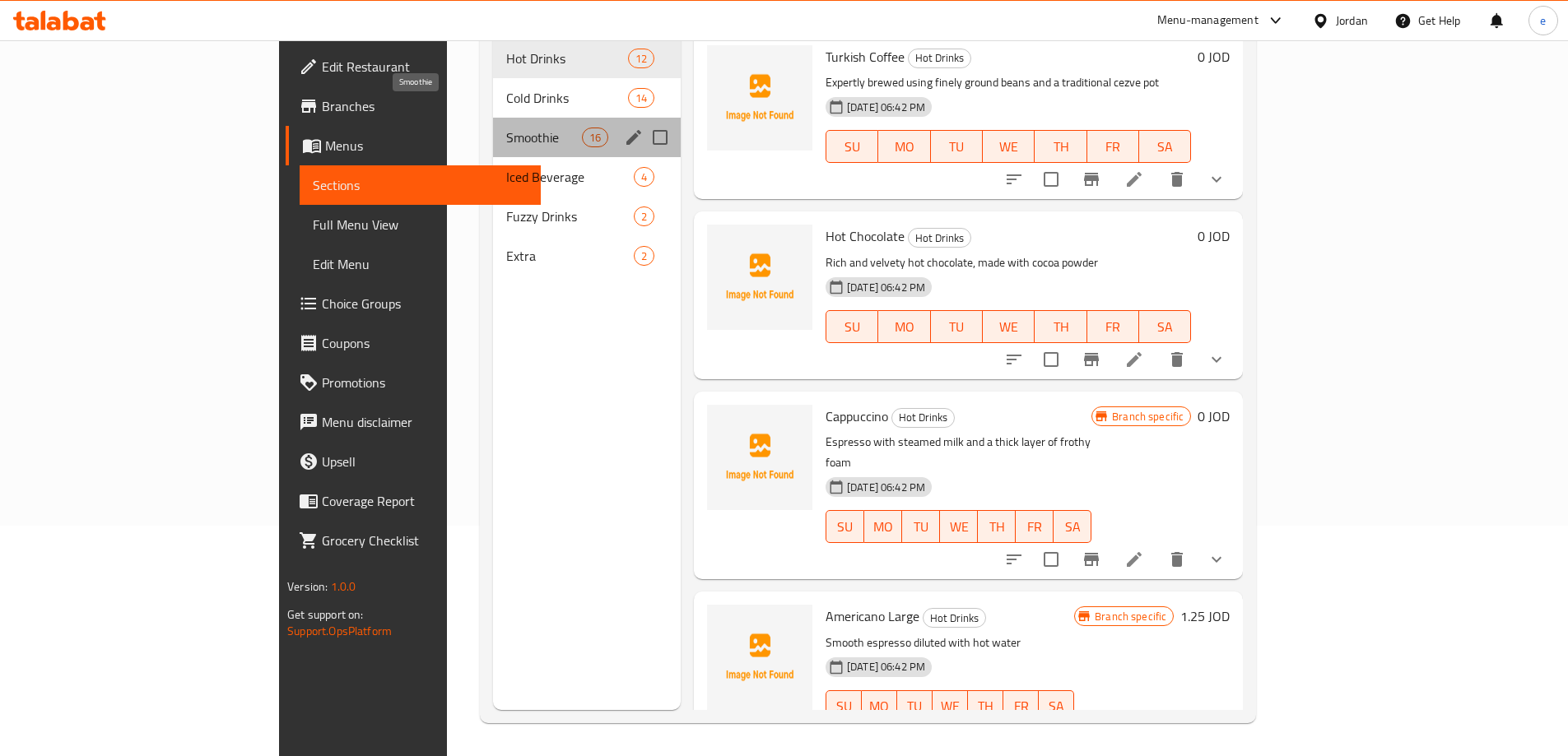
click at [506, 127] on span "Smoothie" at bounding box center [544, 137] width 75 height 20
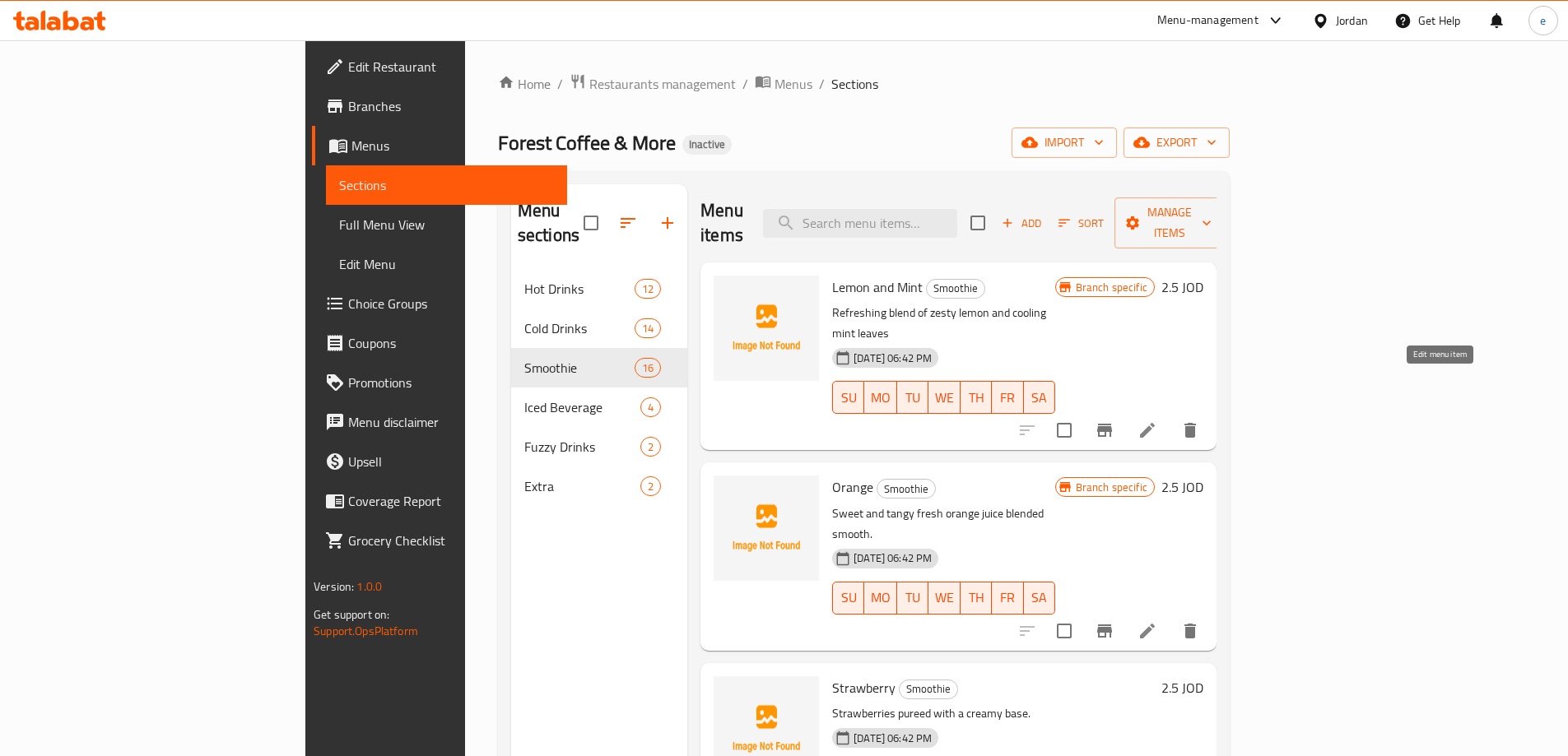
click at [1155, 423] on icon at bounding box center [1147, 430] width 15 height 15
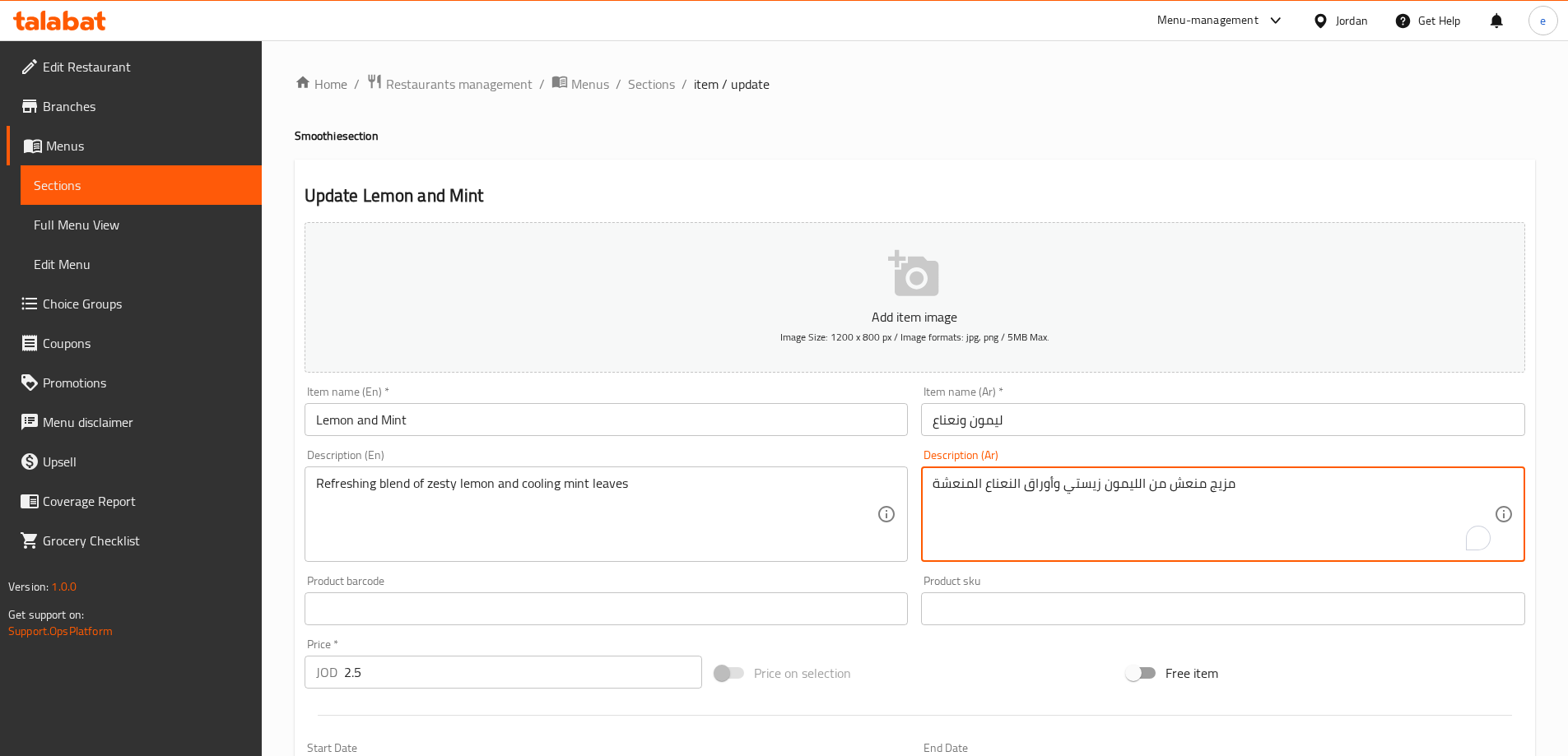
click at [958, 485] on textarea "مزيج منعش من الليمون زيستي وأوراق النعناع المنعشة" at bounding box center [1213, 514] width 562 height 78
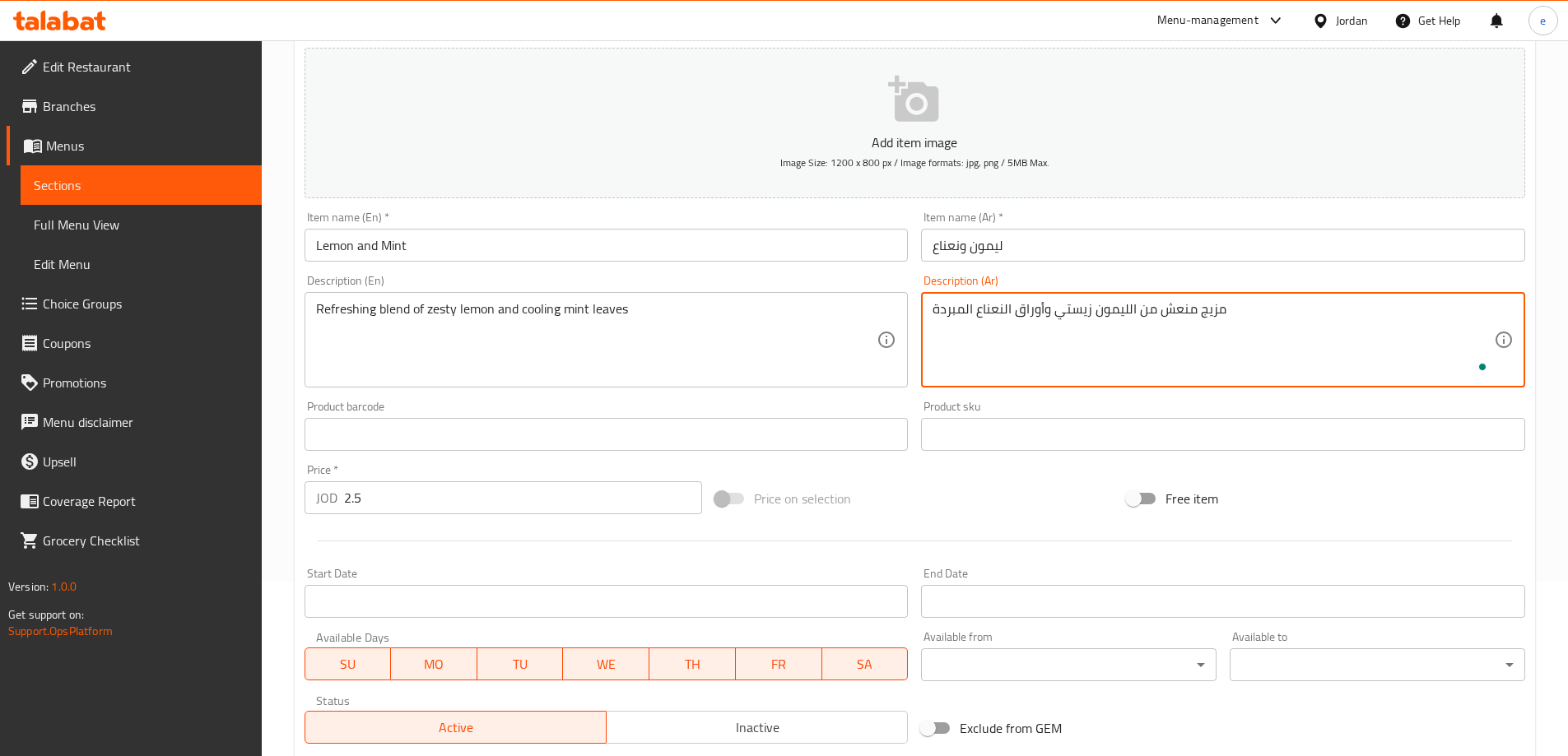
scroll to position [406, 0]
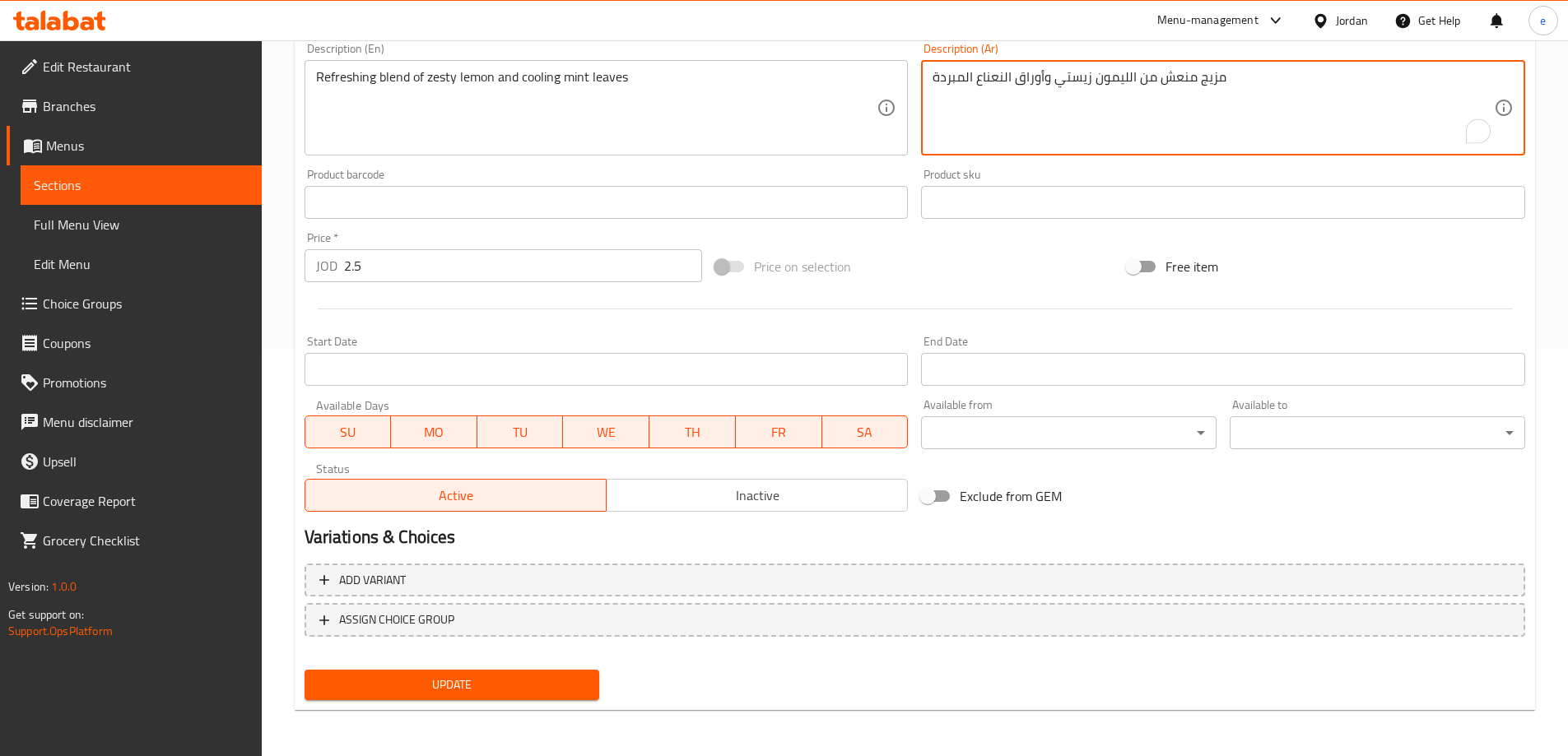
type textarea "مزيج منعش من الليمون زيستي وأوراق النعناع المبردة"
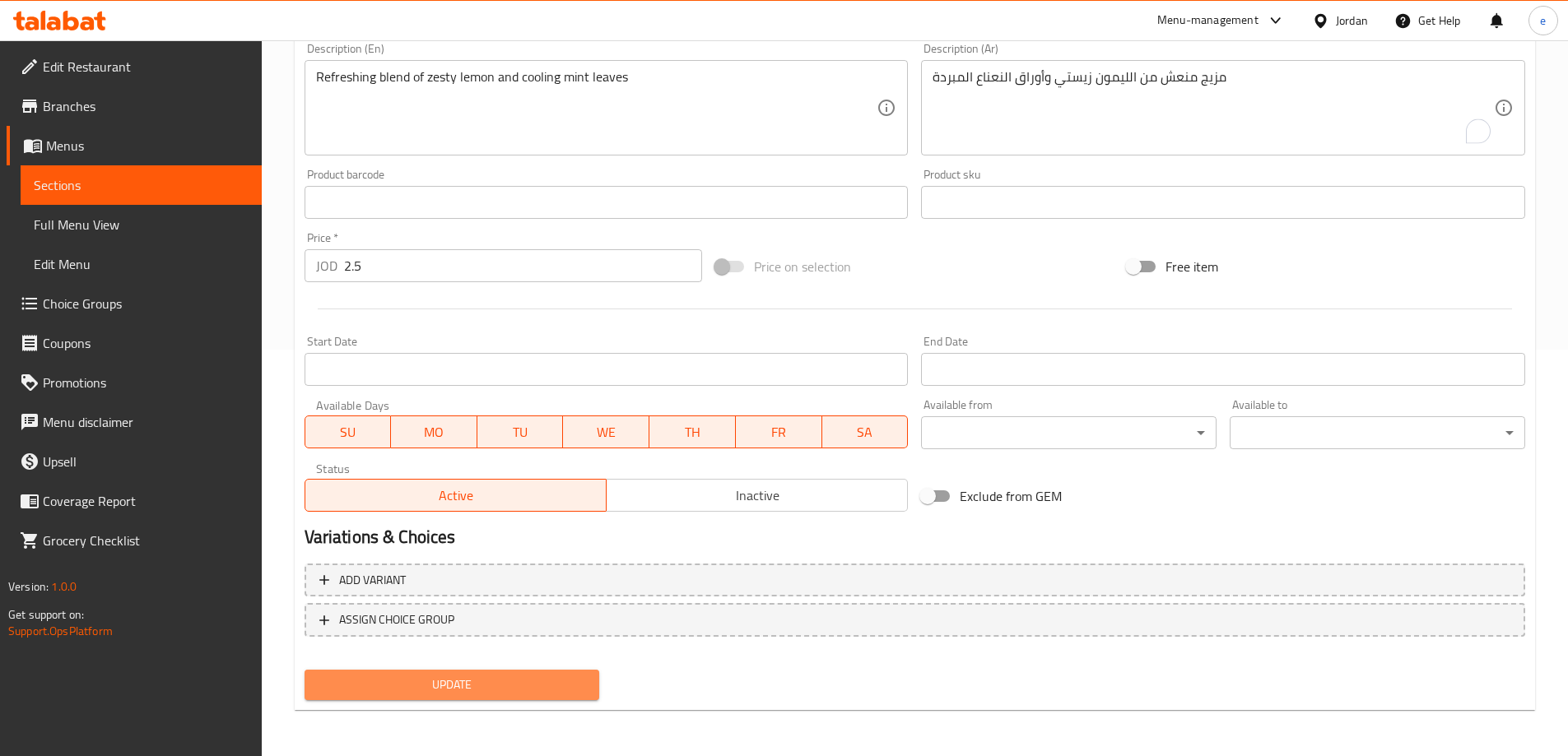
click at [469, 679] on span "Update" at bounding box center [452, 684] width 269 height 21
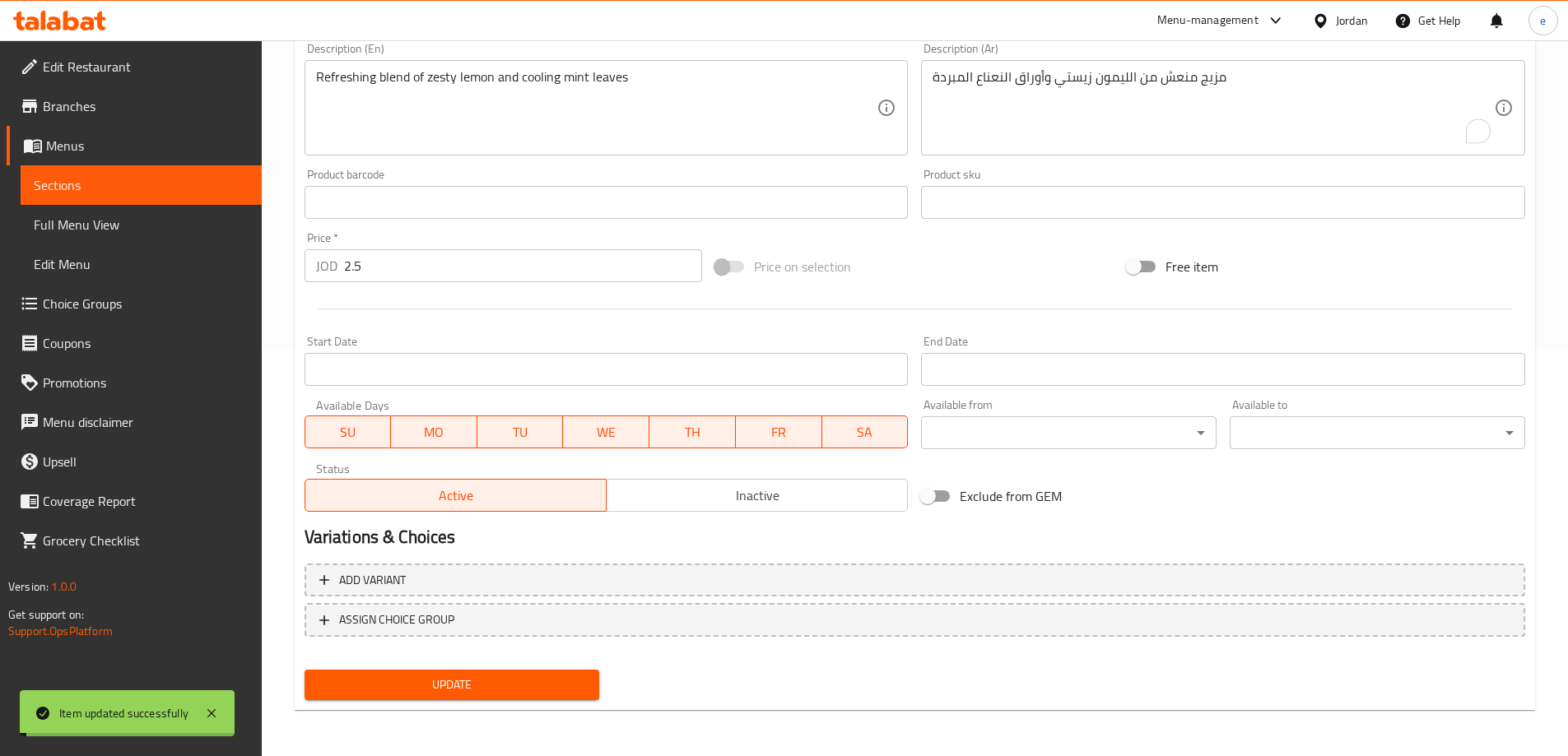
click at [112, 223] on span "Full Menu View" at bounding box center [140, 224] width 215 height 20
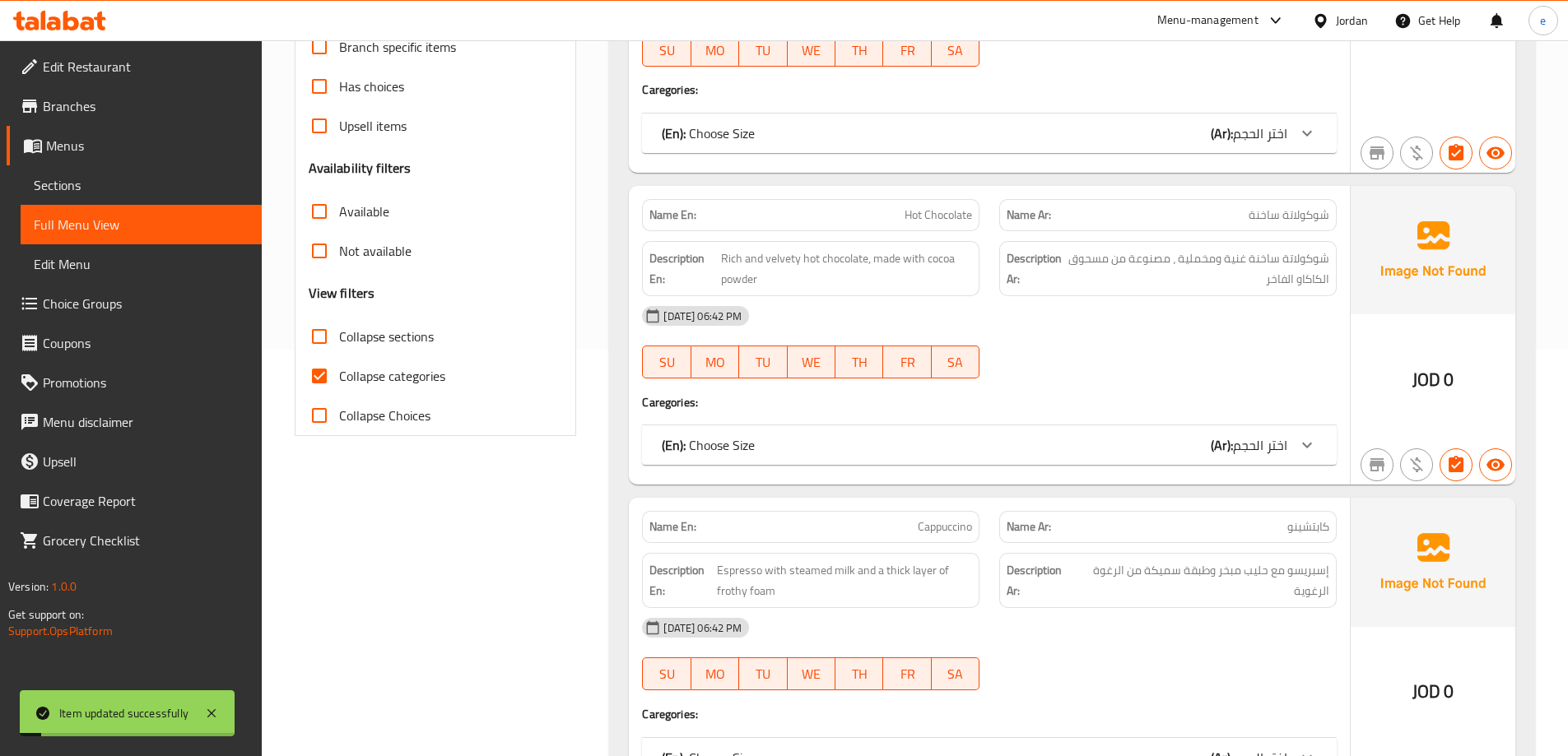
click at [311, 369] on input "Collapse categories" at bounding box center [319, 376] width 40 height 40
checkbox input "false"
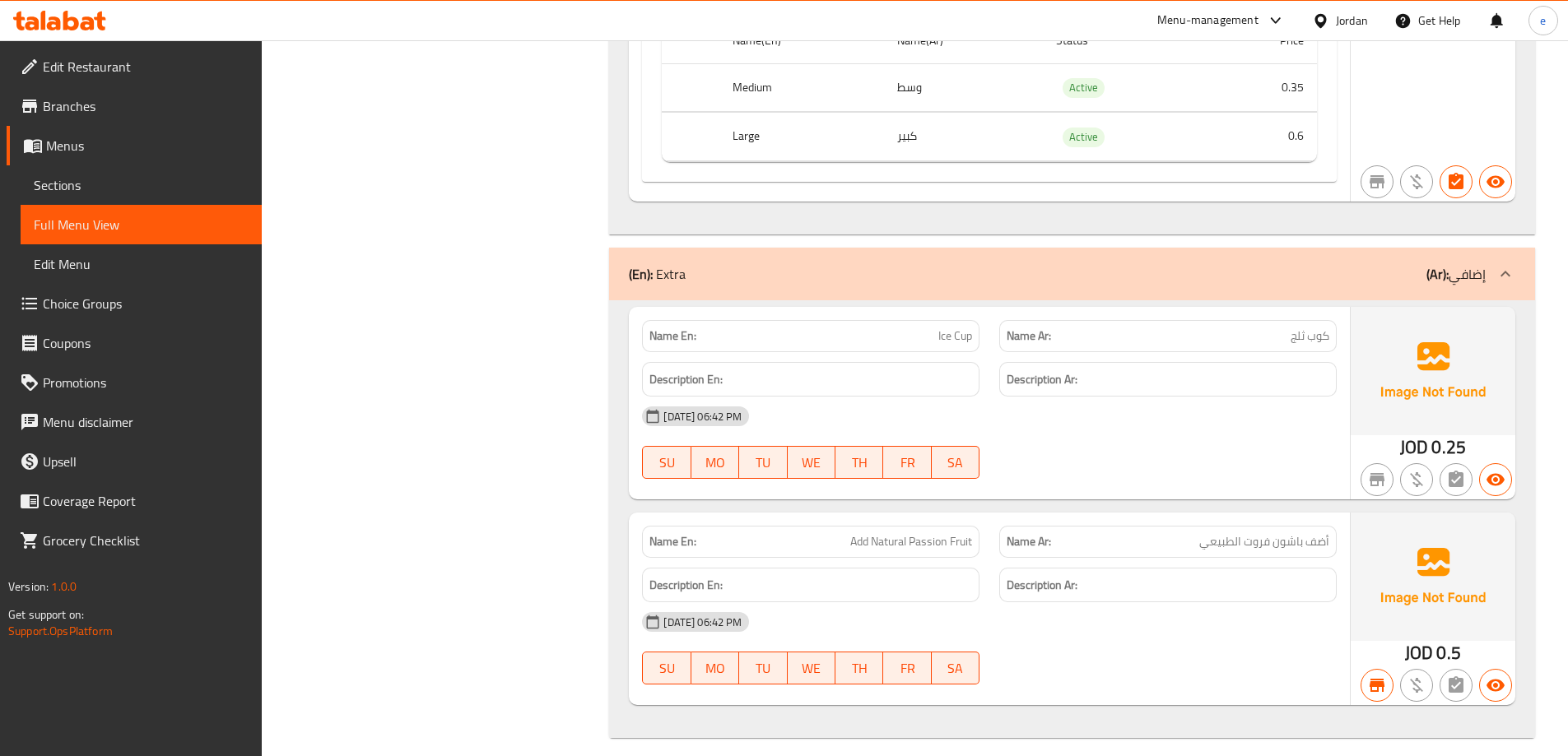
scroll to position [18018, 0]
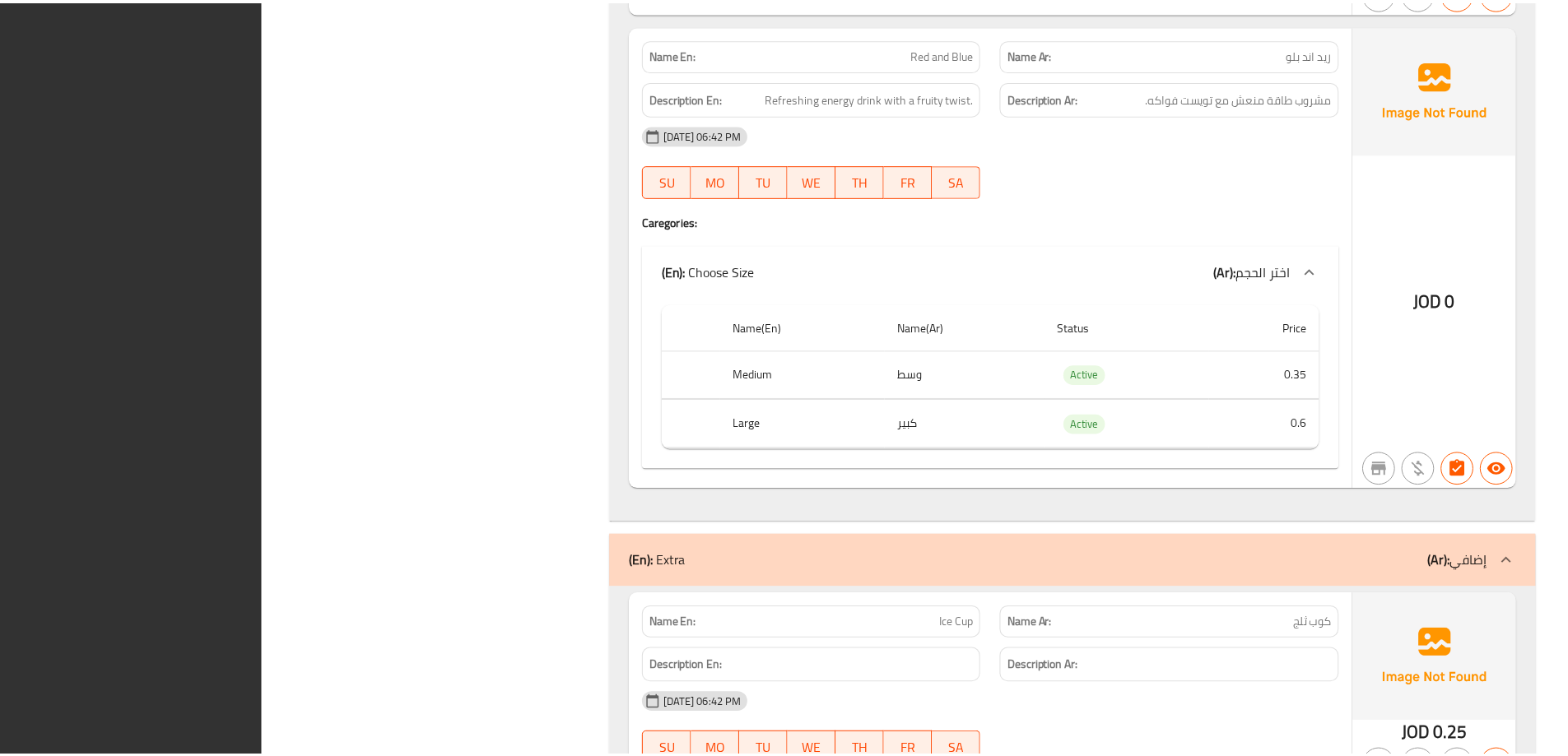
scroll to position [17999, 0]
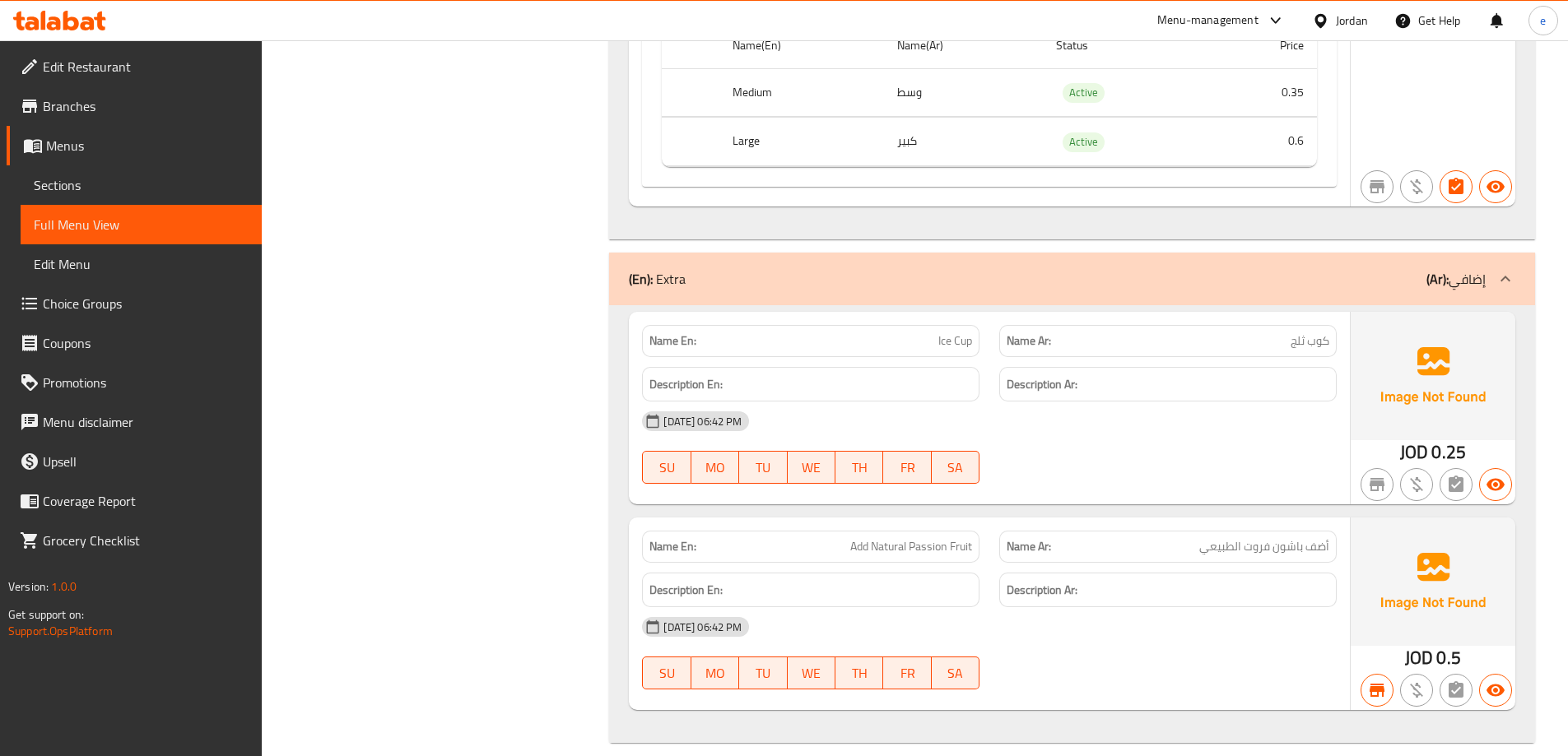
click at [1358, 17] on div "Jordan" at bounding box center [1351, 21] width 32 height 18
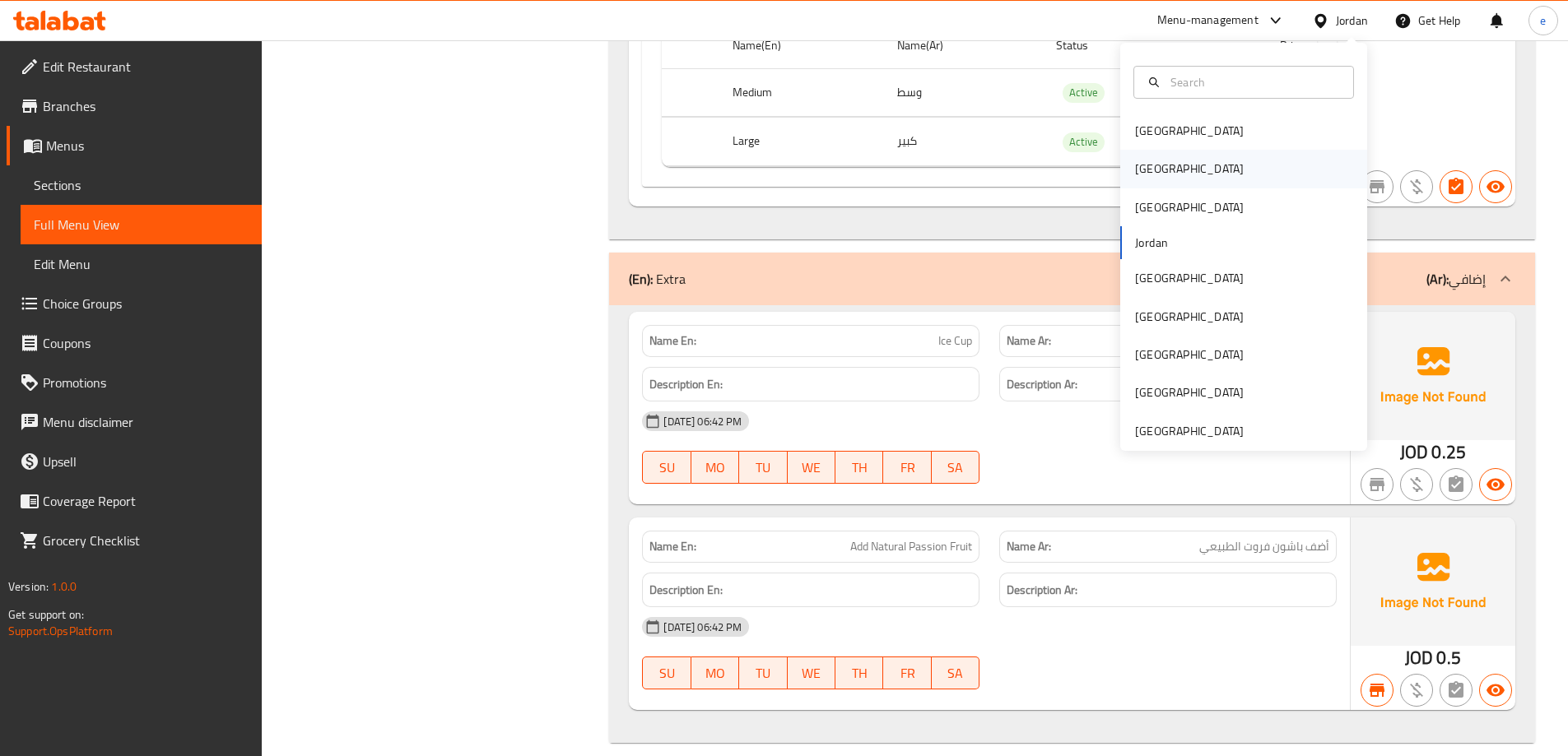
click at [1161, 159] on div "[GEOGRAPHIC_DATA]" at bounding box center [1188, 168] width 134 height 38
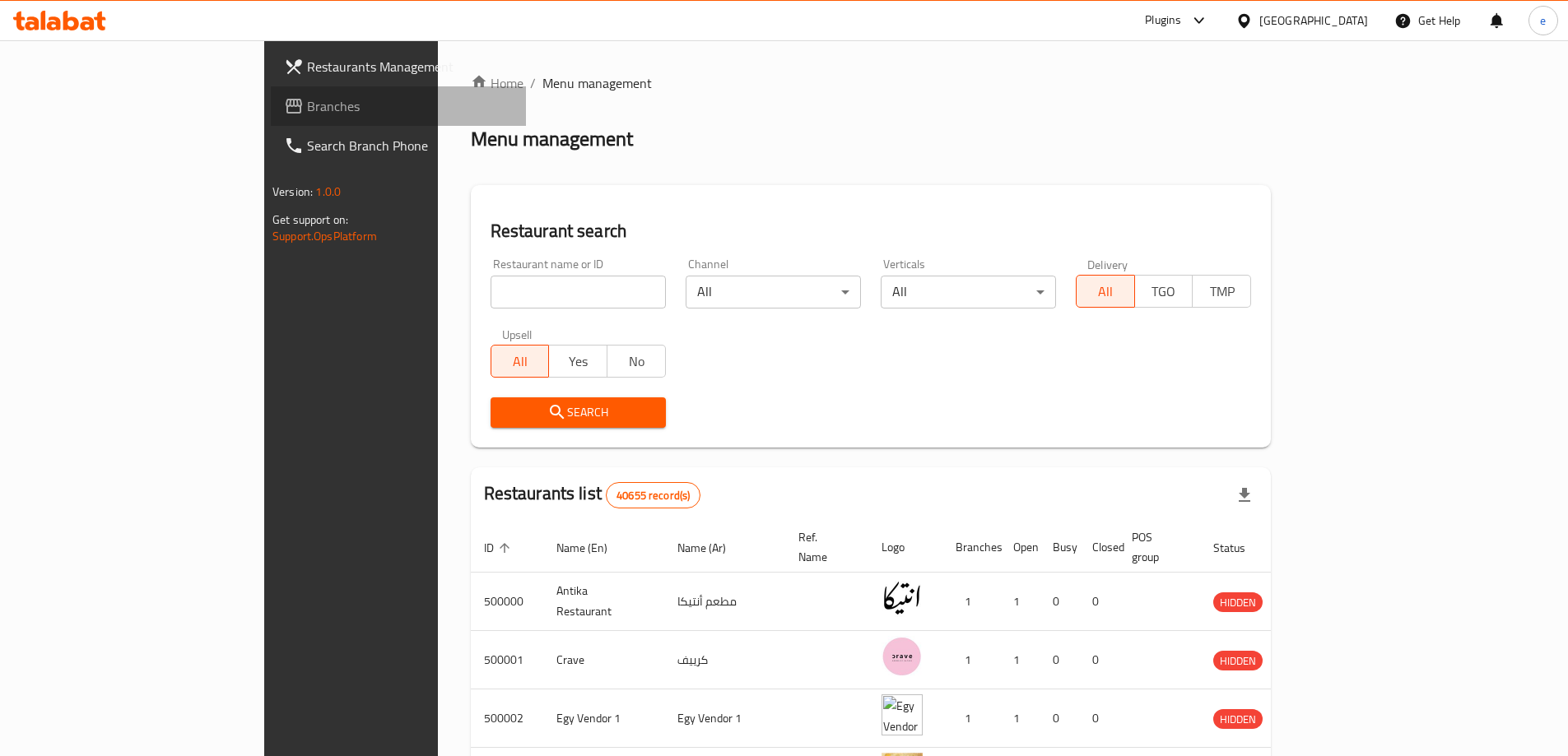
click at [306, 98] on span "Branches" at bounding box center [409, 106] width 206 height 20
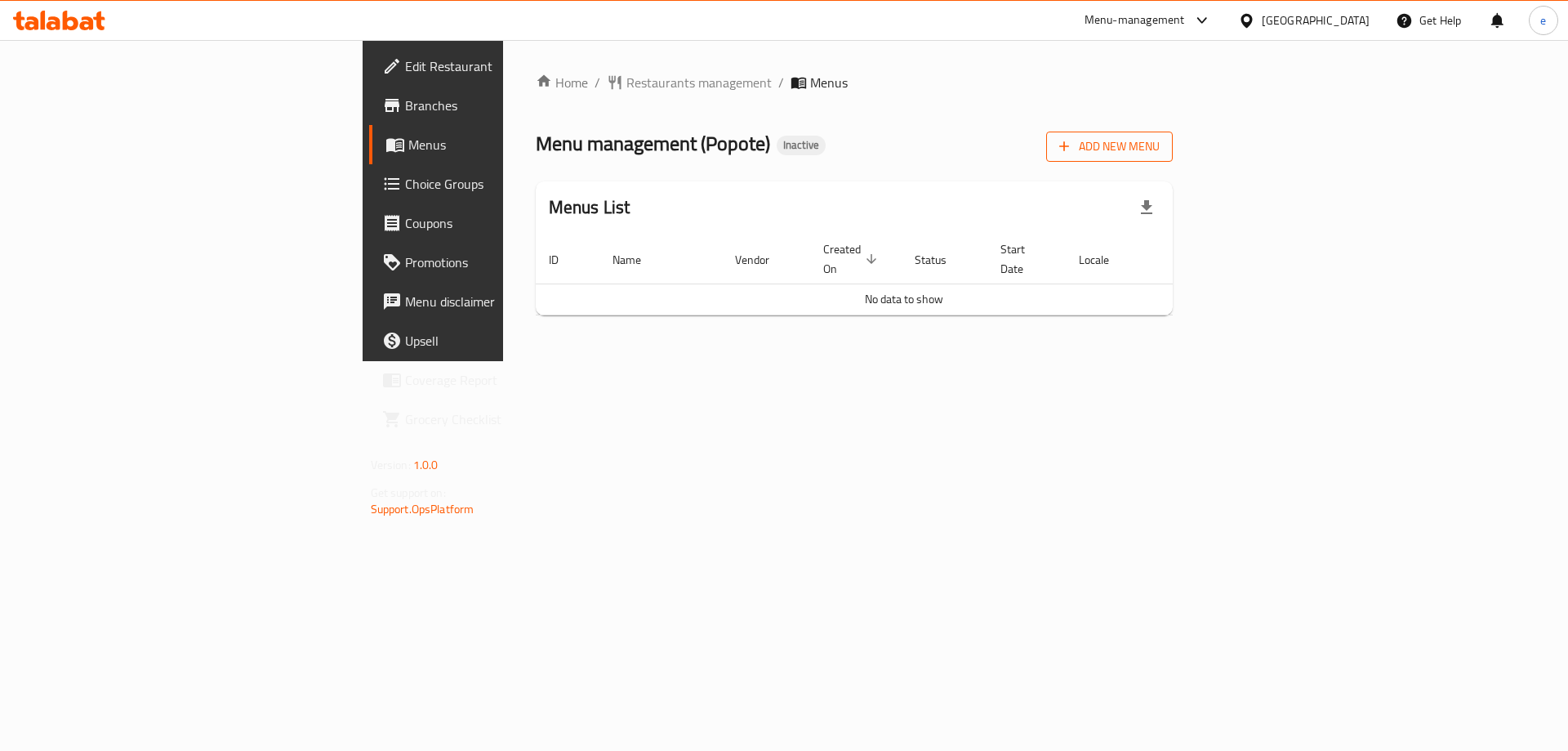
click at [1173, 157] on button "Add New Menu" at bounding box center [1109, 146] width 127 height 30
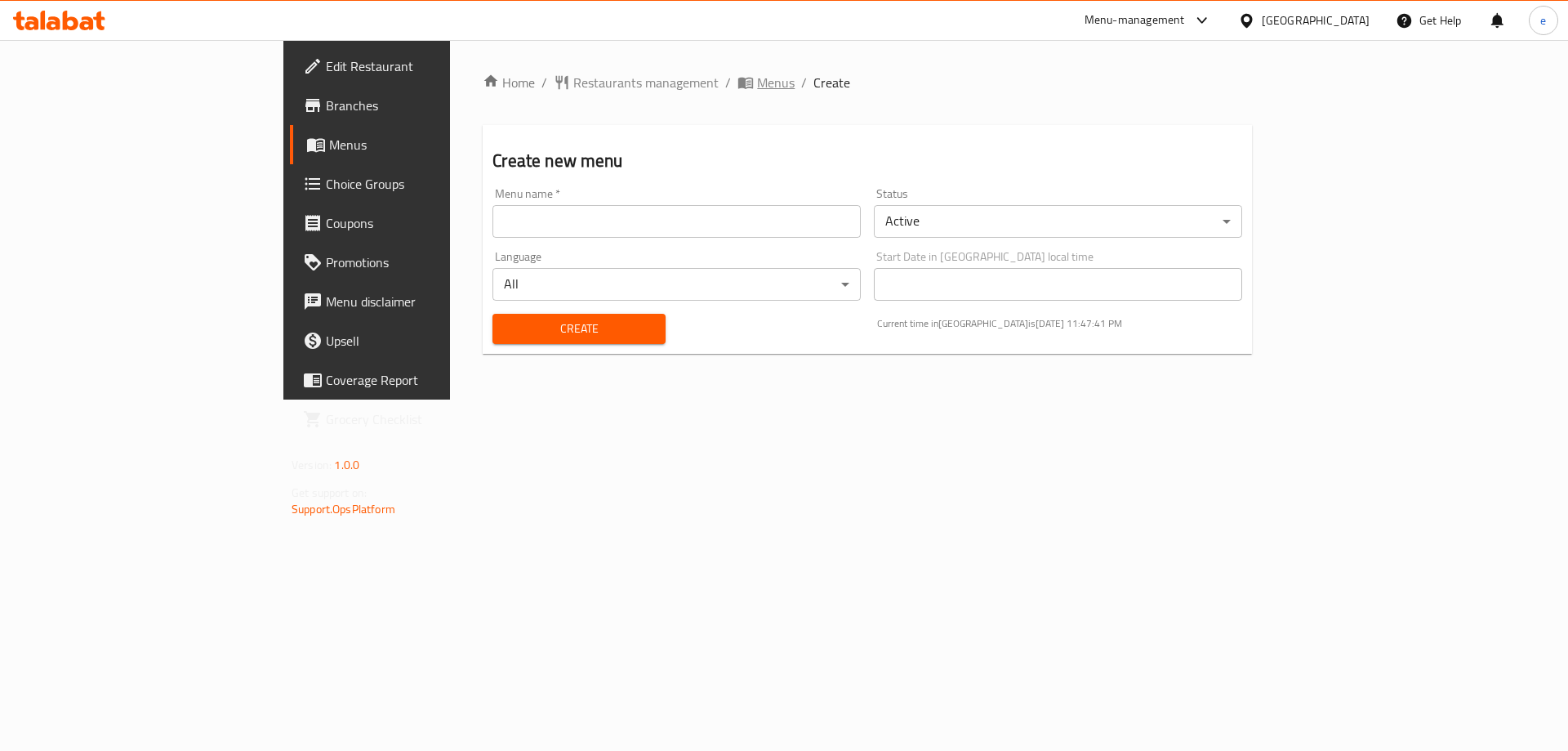
click at [758, 83] on span "Menus" at bounding box center [776, 82] width 37 height 20
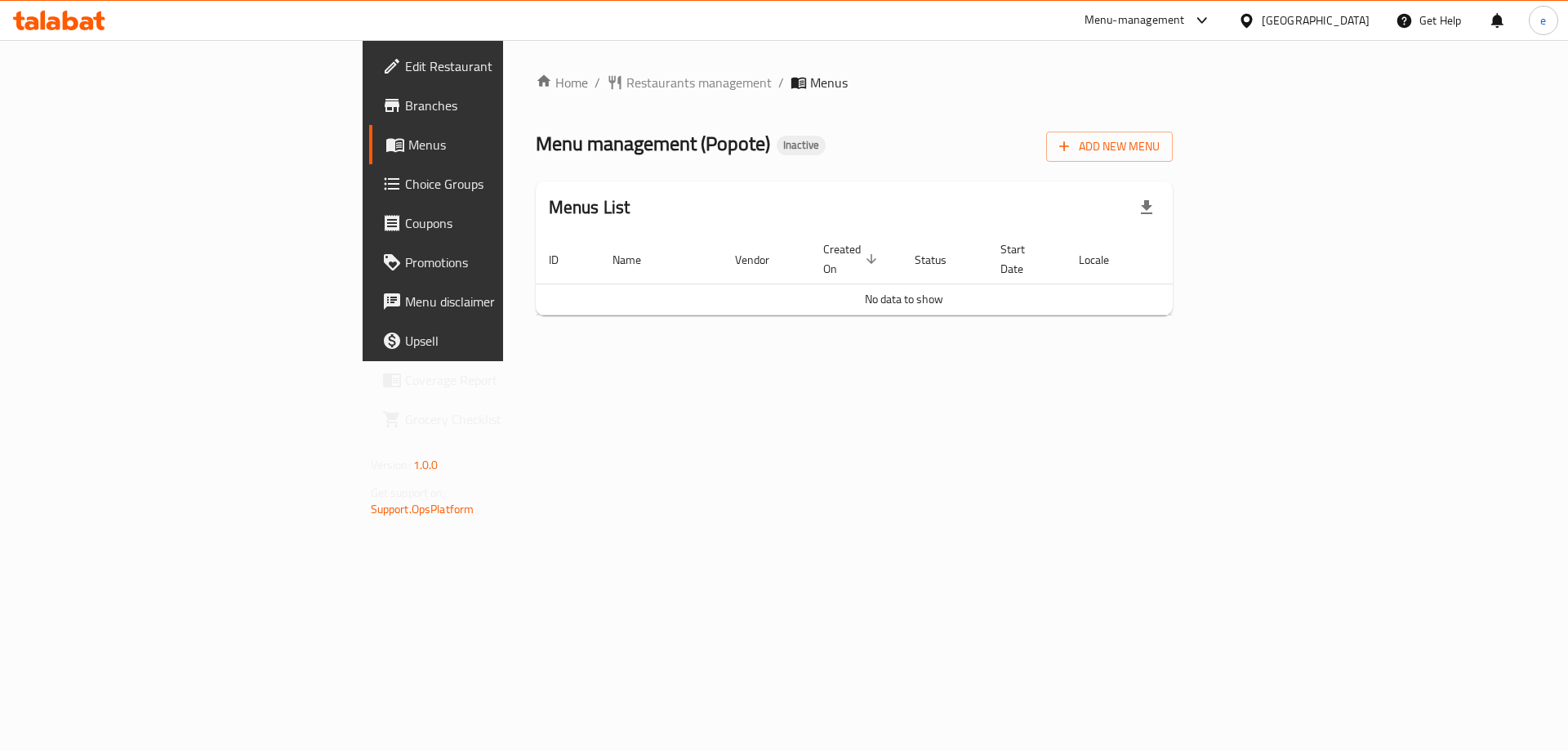
click at [660, 361] on div "Home / Restaurants management / Menus Menu management ( Popote ) Inactive Add N…" at bounding box center [855, 200] width 704 height 321
